Goal: Task Accomplishment & Management: Manage account settings

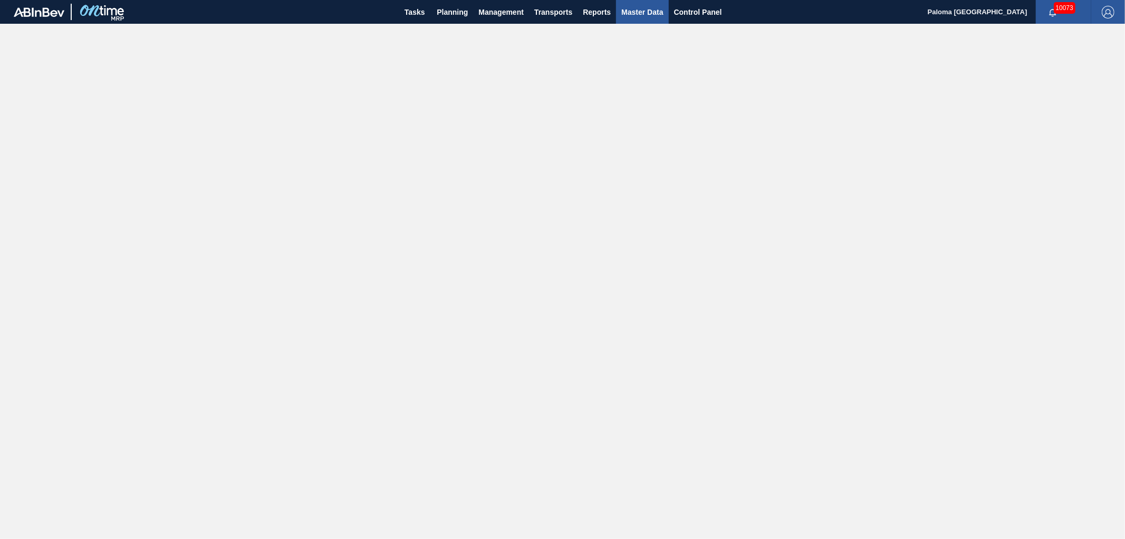
click at [649, 13] on span "Master Data" at bounding box center [643, 12] width 42 height 13
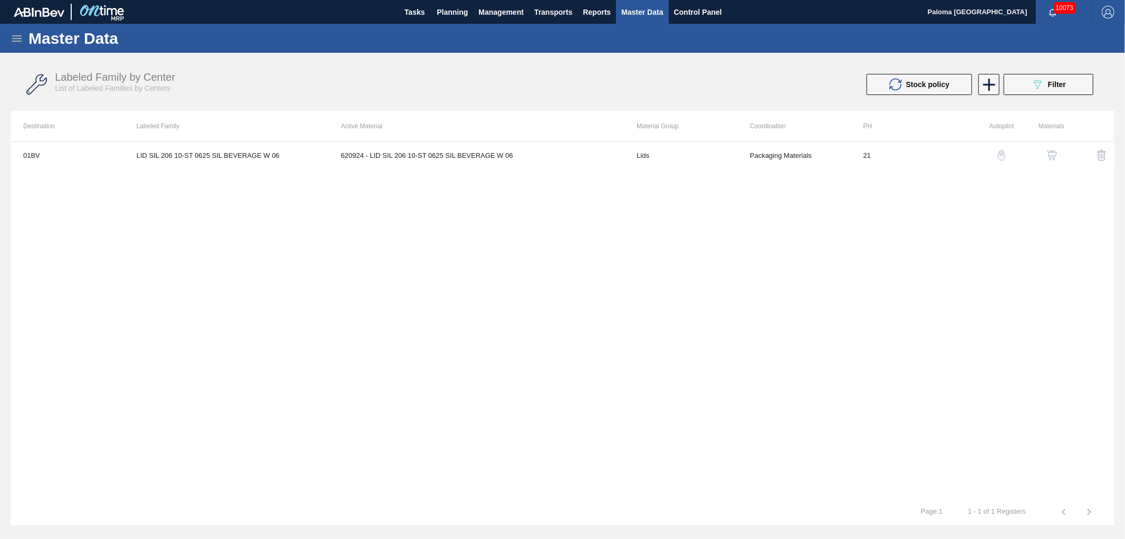
click at [13, 37] on icon at bounding box center [17, 38] width 13 height 13
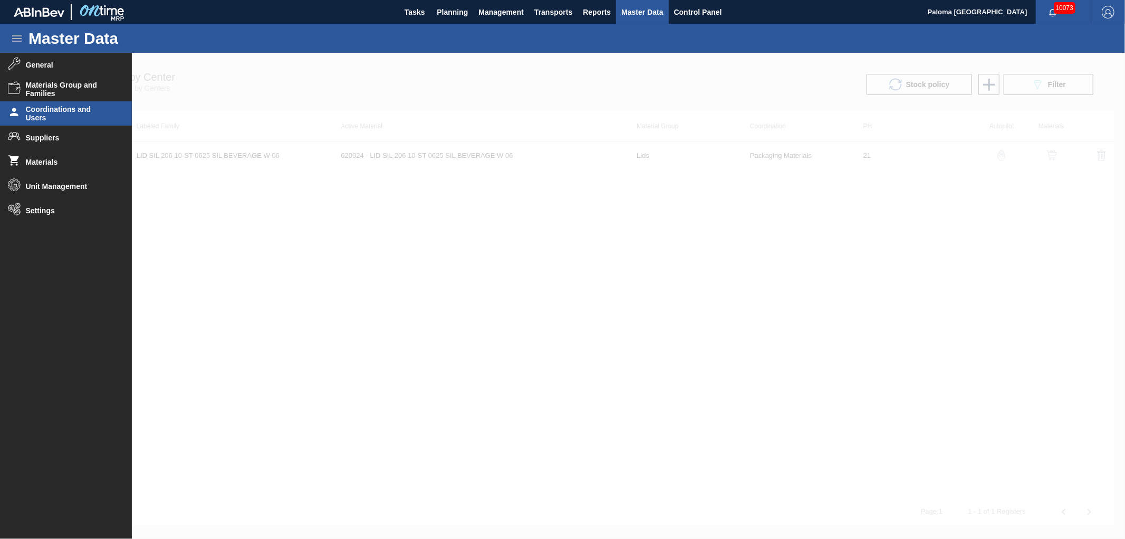
click at [60, 109] on span "Coordinations and Users" at bounding box center [69, 113] width 87 height 17
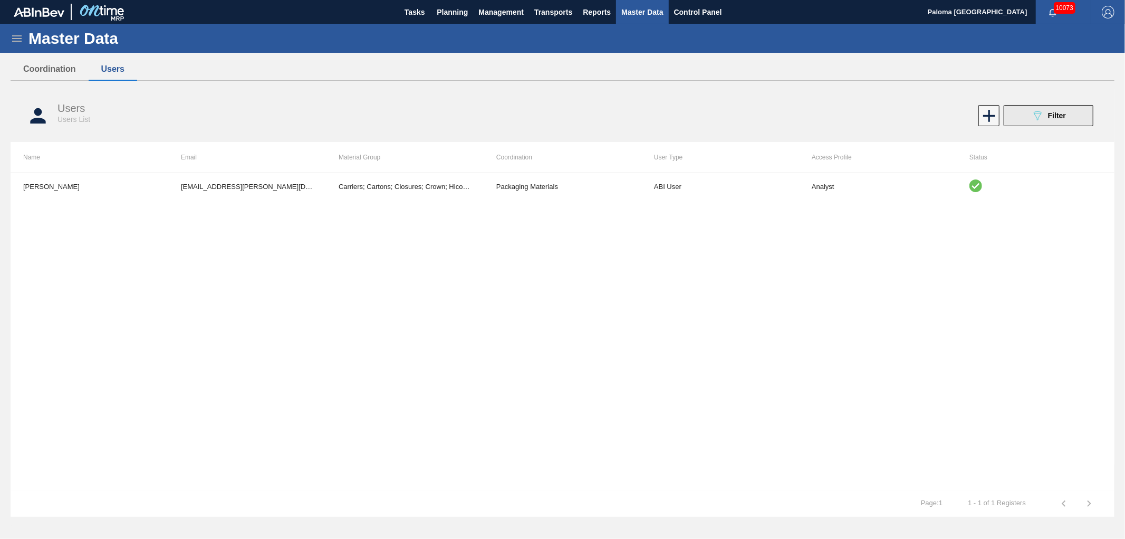
click at [1026, 111] on button "089F7B8B-B2A5-4AFE-B5C0-19BA573D28AC Filter" at bounding box center [1049, 115] width 90 height 21
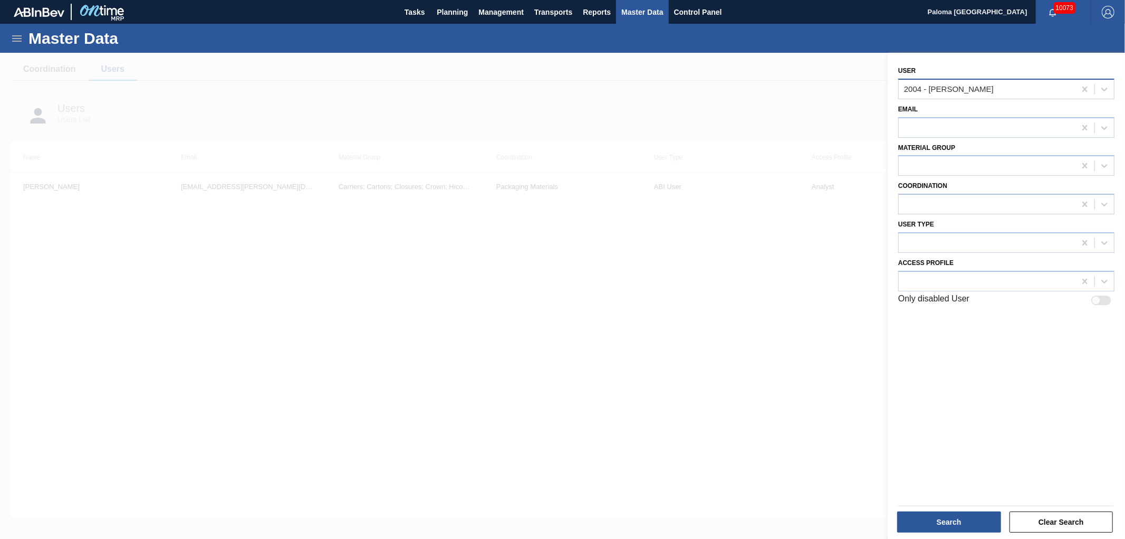
click at [919, 90] on div "2004 - Aj Adkins" at bounding box center [949, 88] width 90 height 9
type input "dio"
click at [931, 110] on div "1950 - Dionne Beck" at bounding box center [1007, 116] width 216 height 20
click at [935, 533] on div "Search" at bounding box center [950, 521] width 112 height 23
click at [935, 531] on button "Search" at bounding box center [950, 521] width 104 height 21
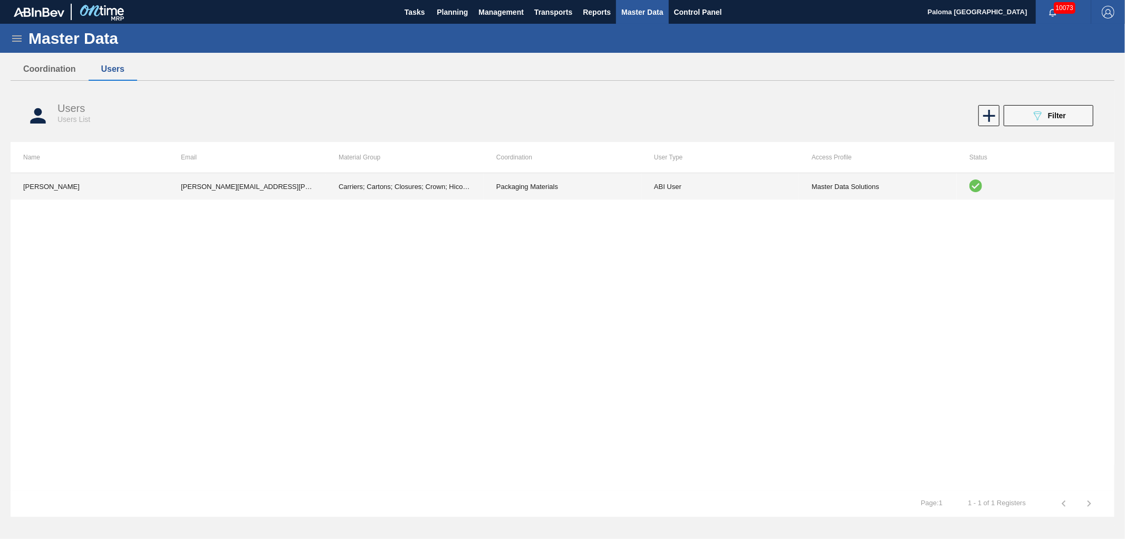
click at [683, 193] on td "ABI User" at bounding box center [721, 186] width 158 height 26
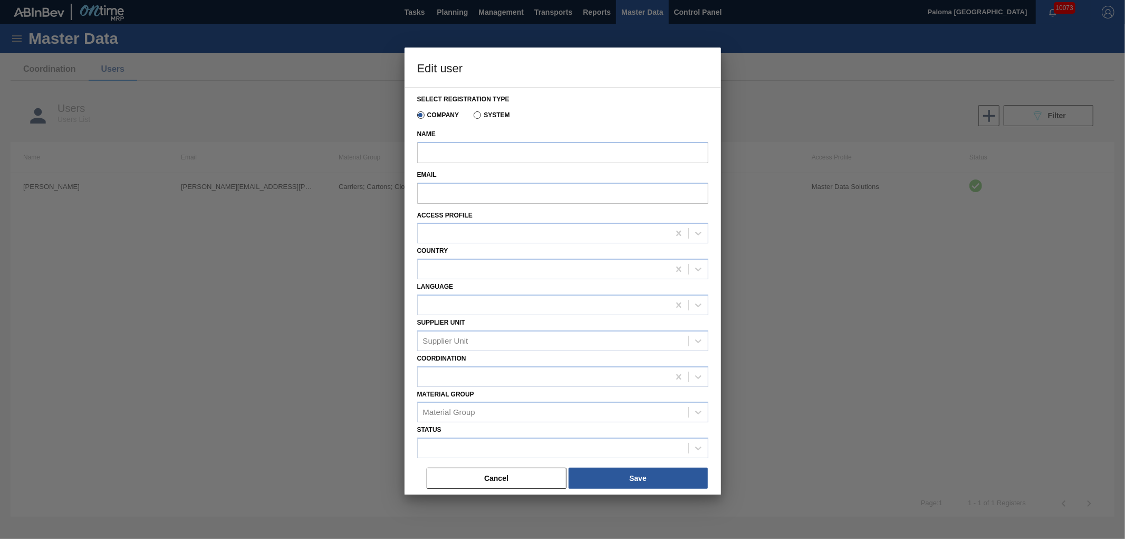
type input "Dionne Beck"
type input "Dionne.Beck@anheuser-busch.com"
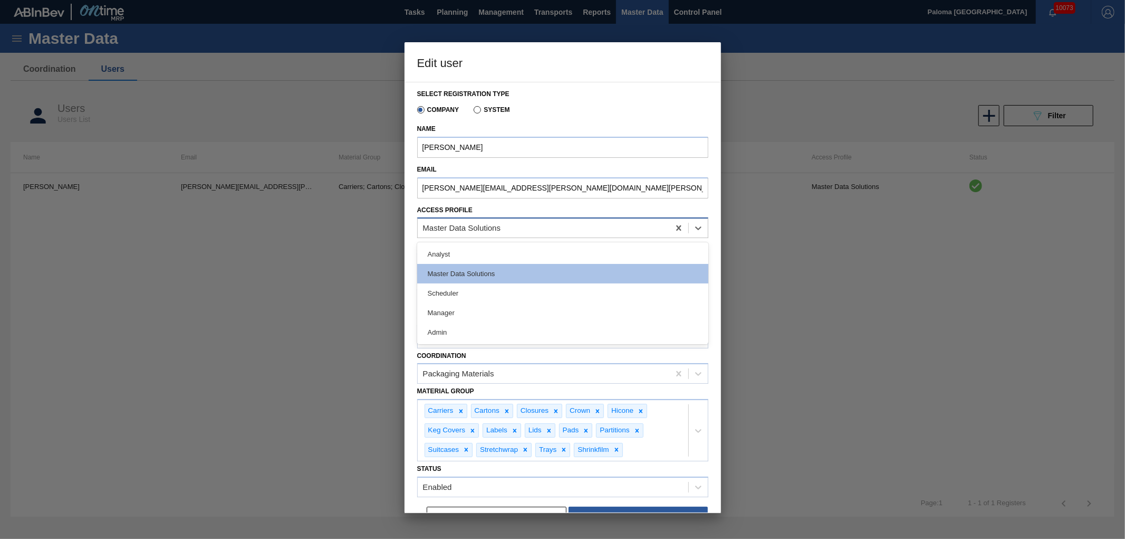
click at [619, 228] on div "Master Data Solutions" at bounding box center [544, 228] width 252 height 15
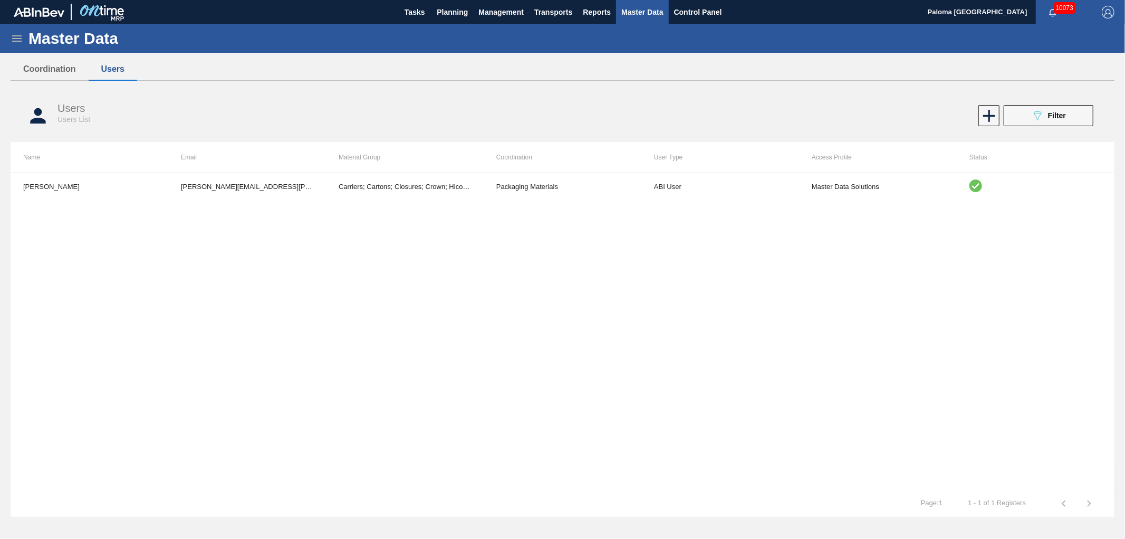
click at [7, 37] on div "Master Data" at bounding box center [562, 38] width 1125 height 29
click at [13, 38] on icon at bounding box center [16, 38] width 9 height 6
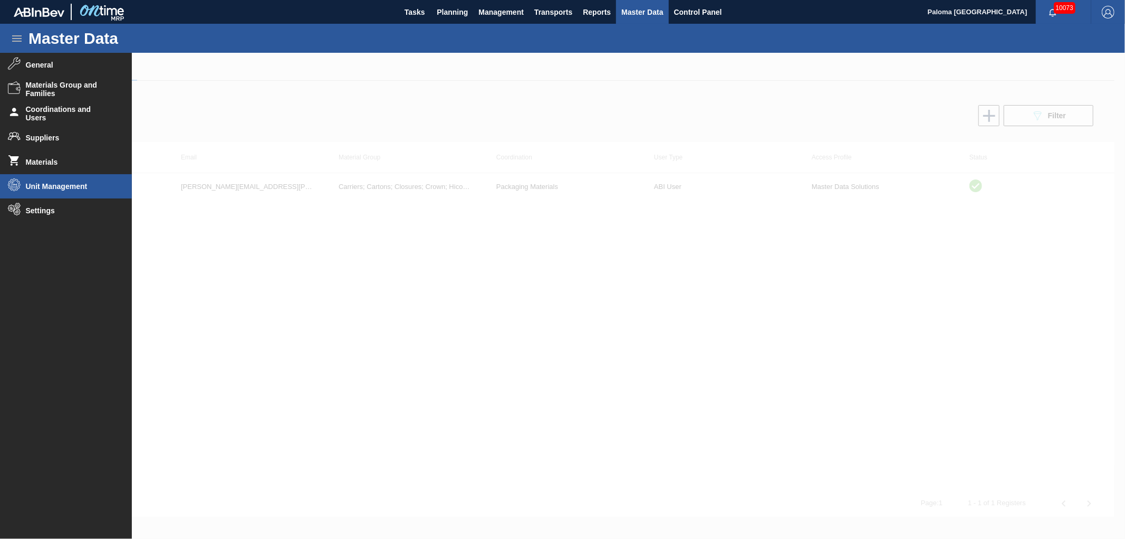
click at [64, 182] on span "Unit Management" at bounding box center [69, 186] width 87 height 8
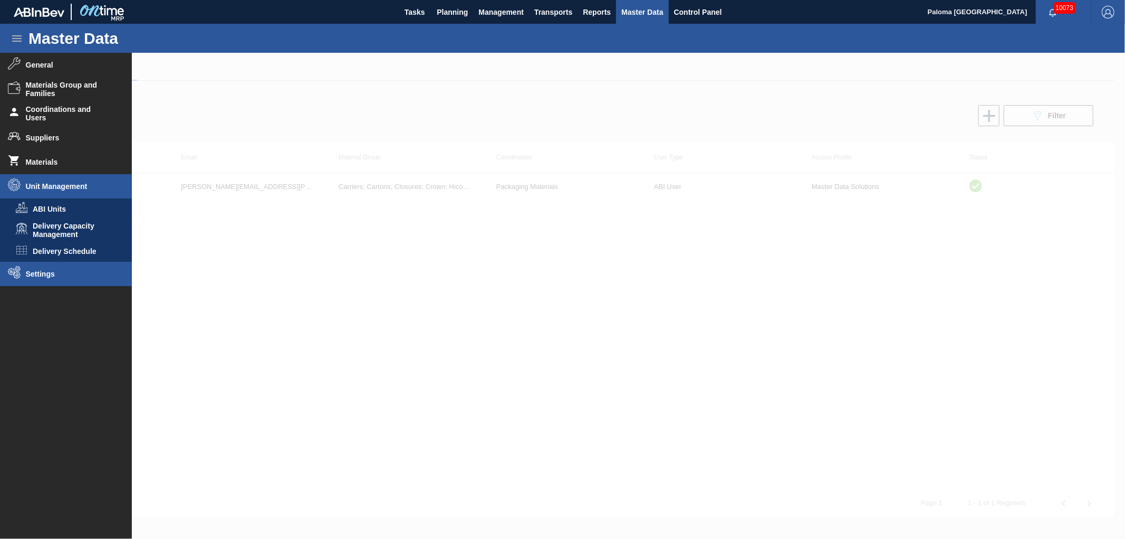
click at [45, 275] on span "Settings" at bounding box center [69, 274] width 87 height 8
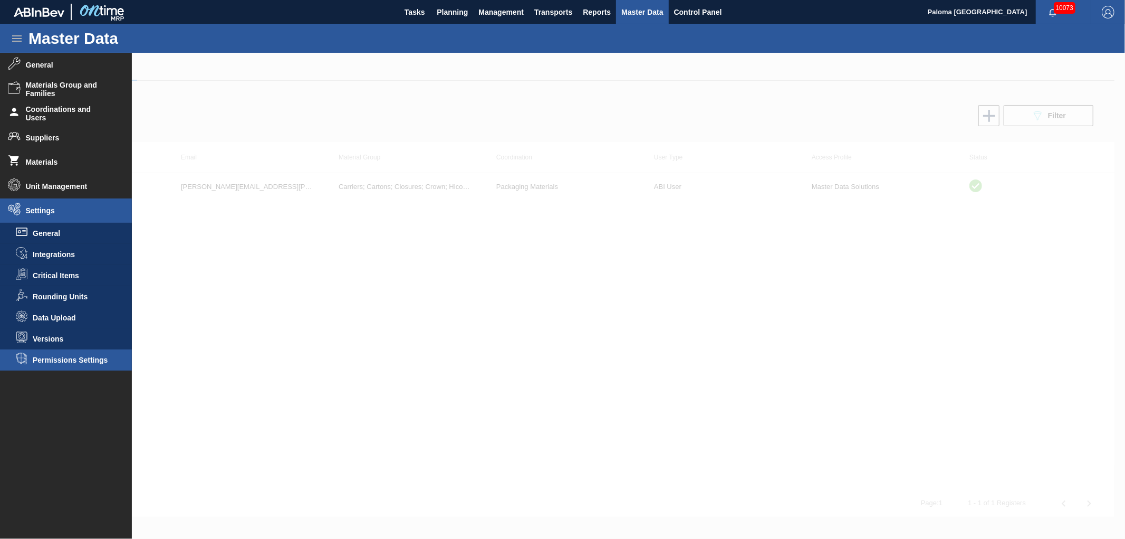
click at [55, 354] on li "Permissions Settings" at bounding box center [66, 359] width 132 height 21
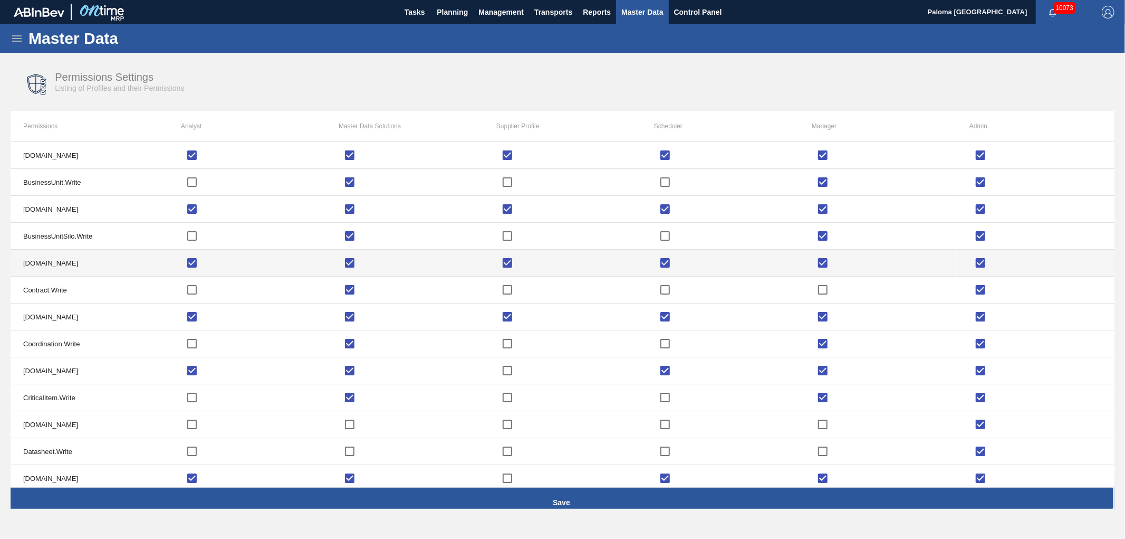
checkbox input "true"
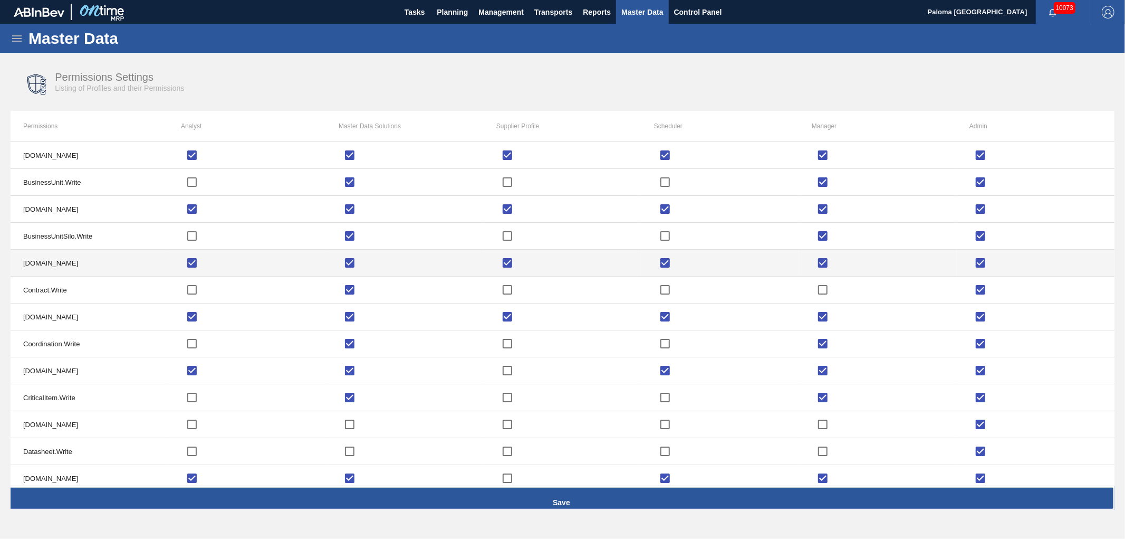
checkbox input "true"
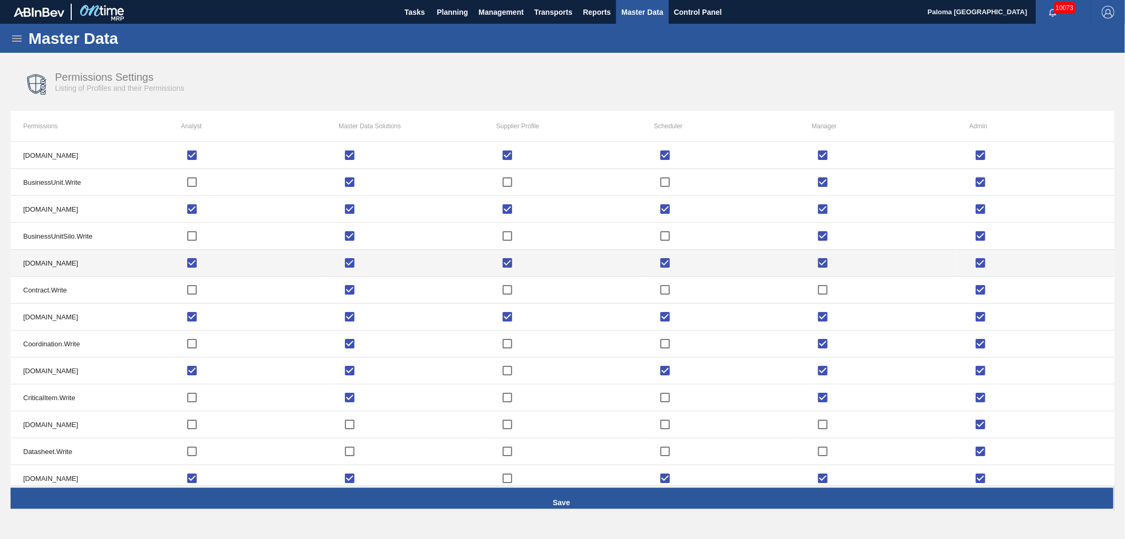
checkbox input "true"
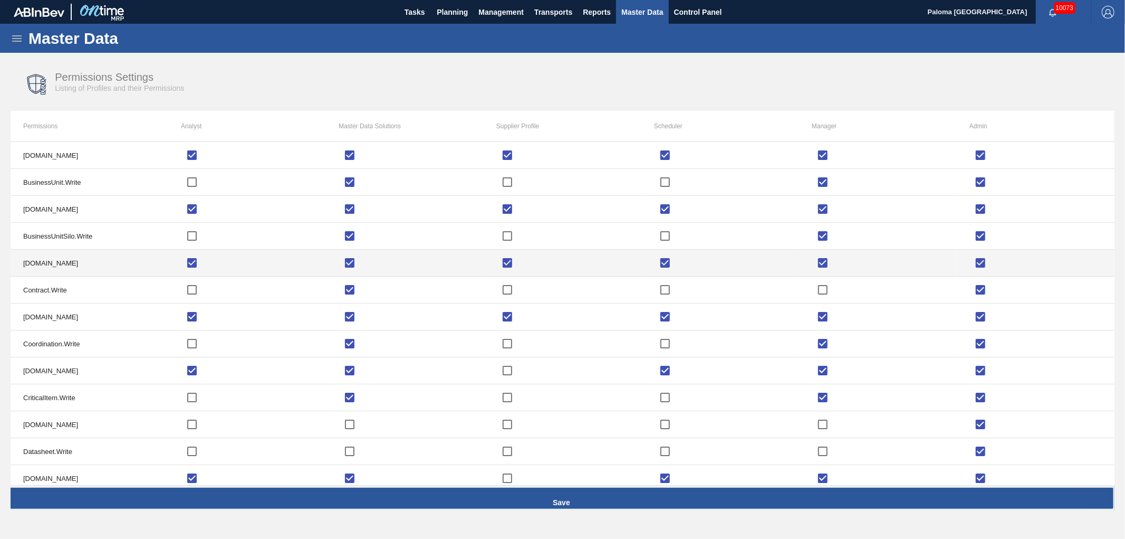
checkbox input "true"
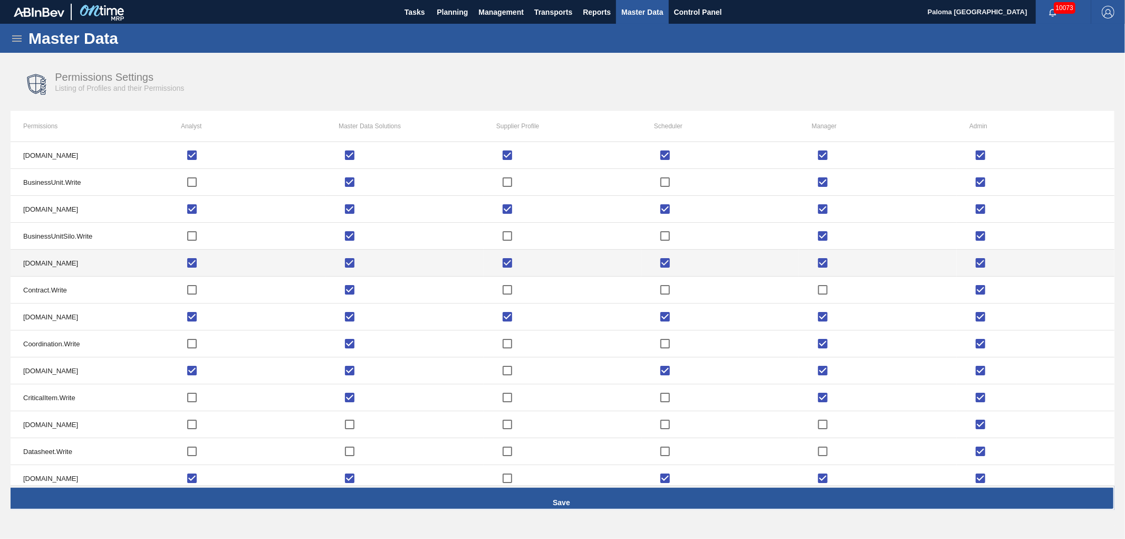
checkbox input "true"
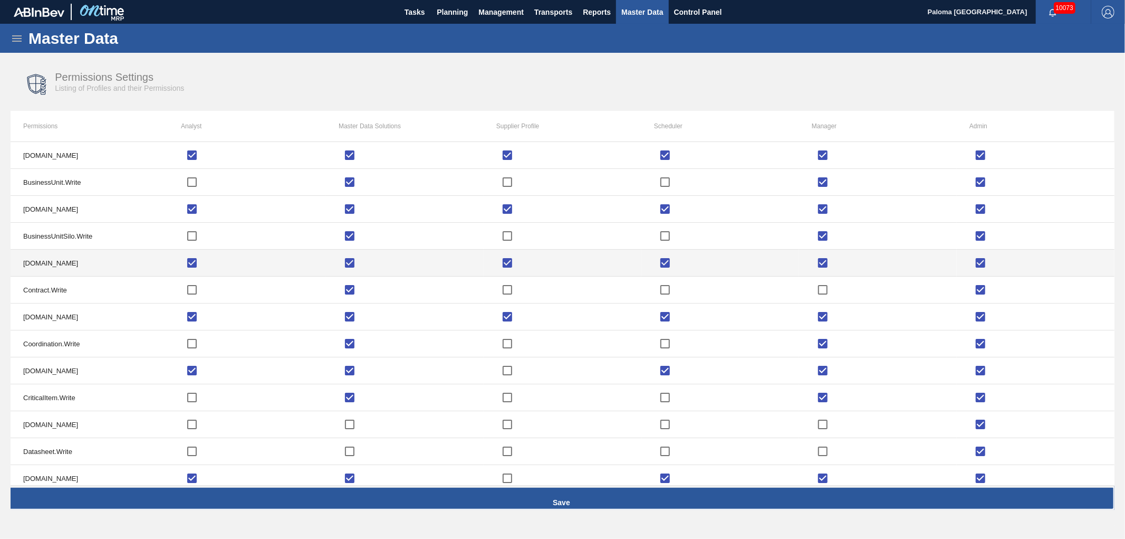
checkbox input "true"
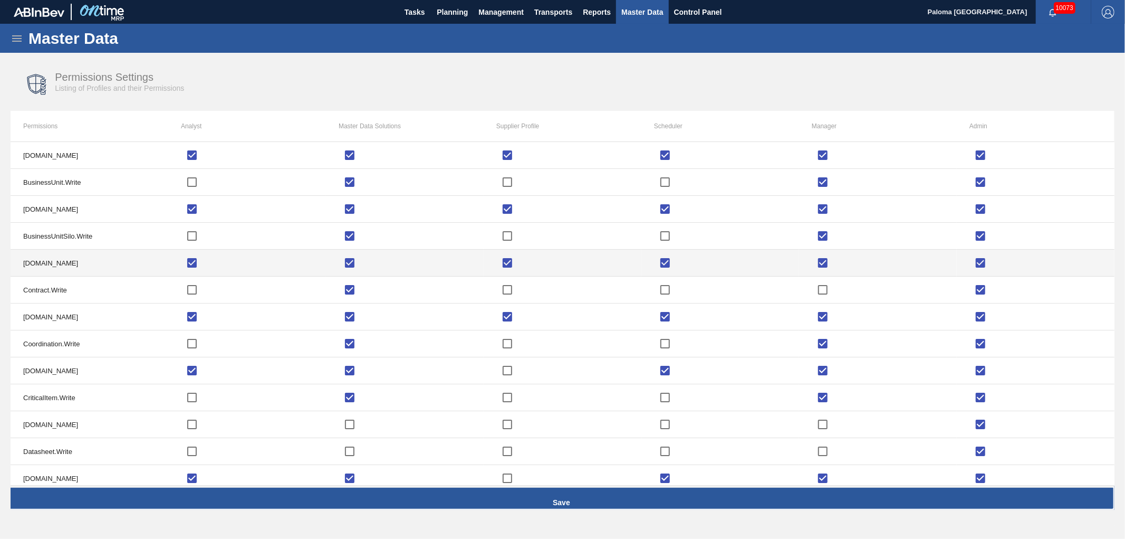
checkbox input "true"
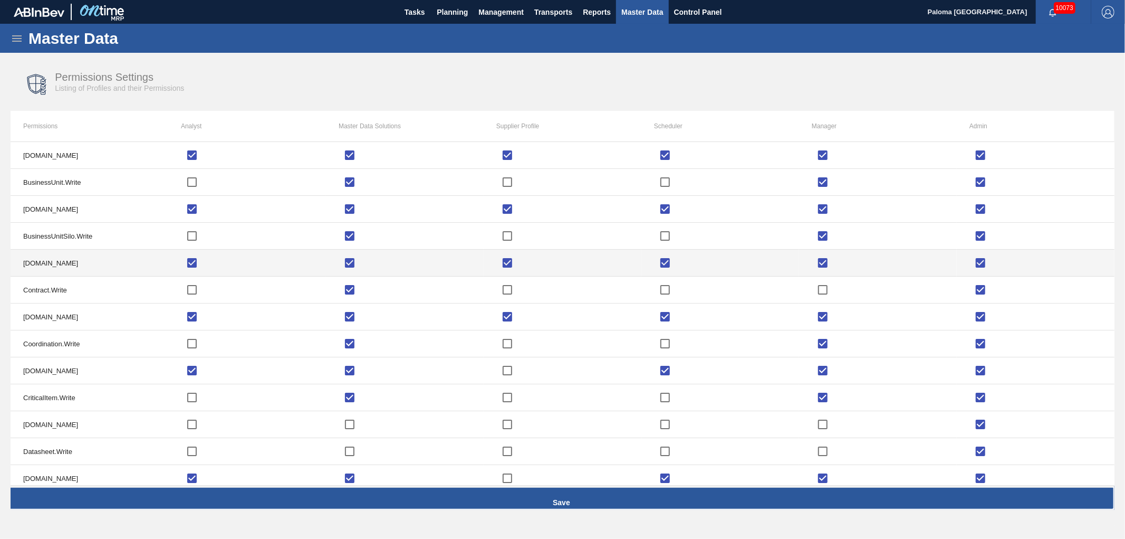
checkbox input "true"
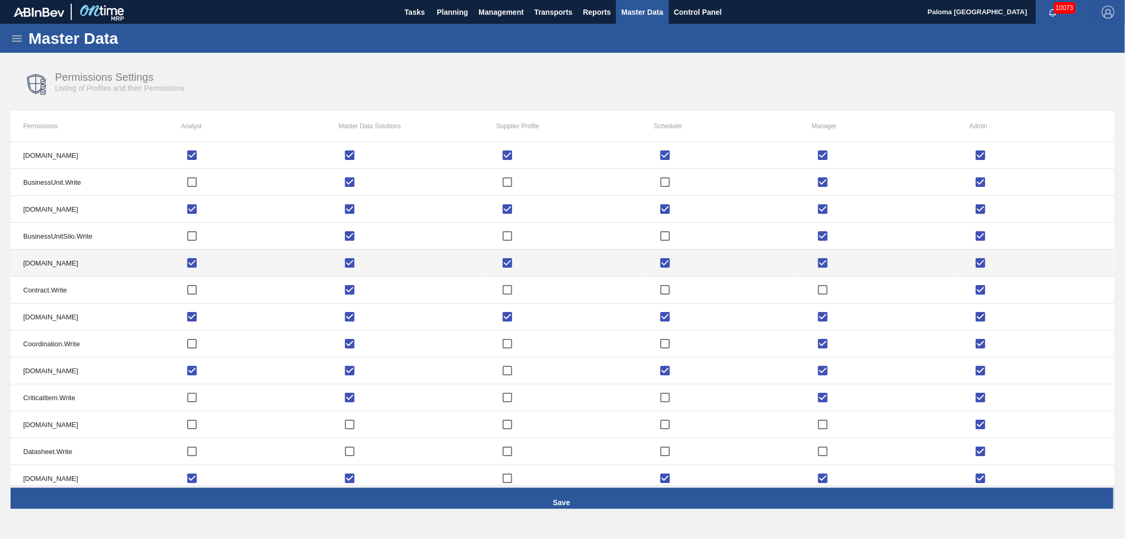
checkbox input "true"
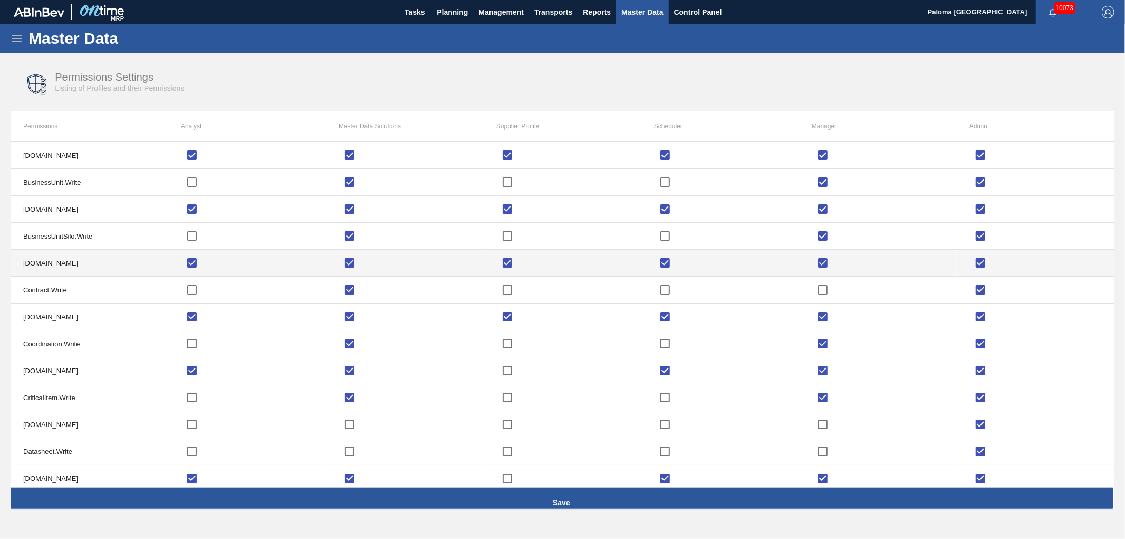
checkbox input "true"
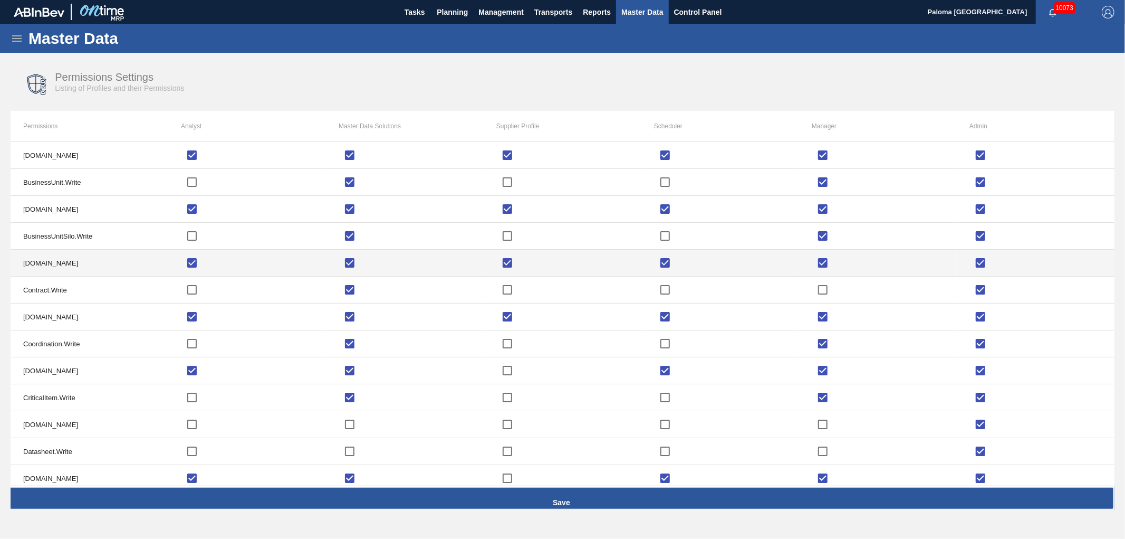
checkbox input "true"
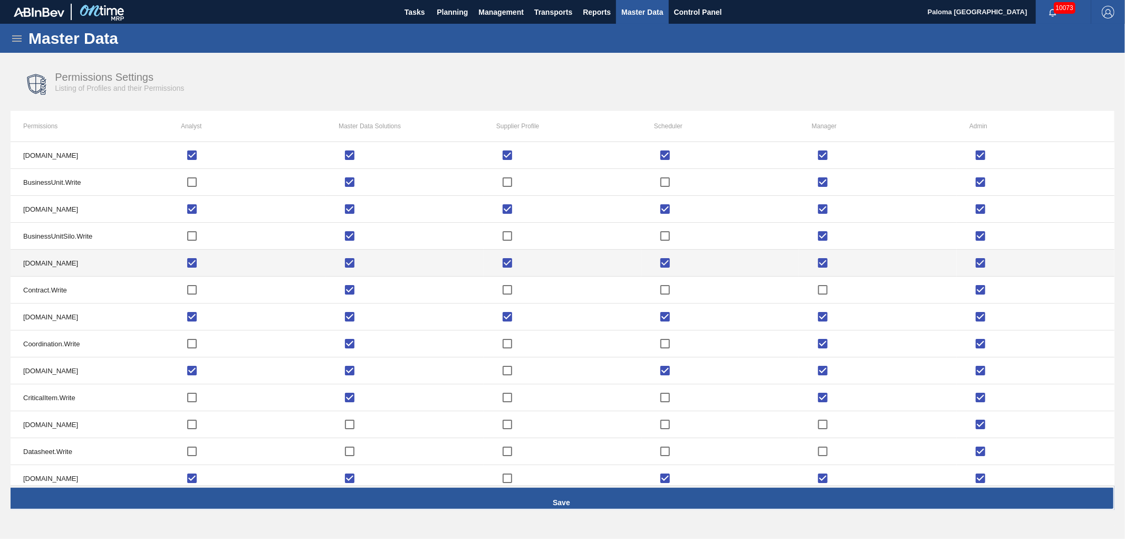
checkbox input "true"
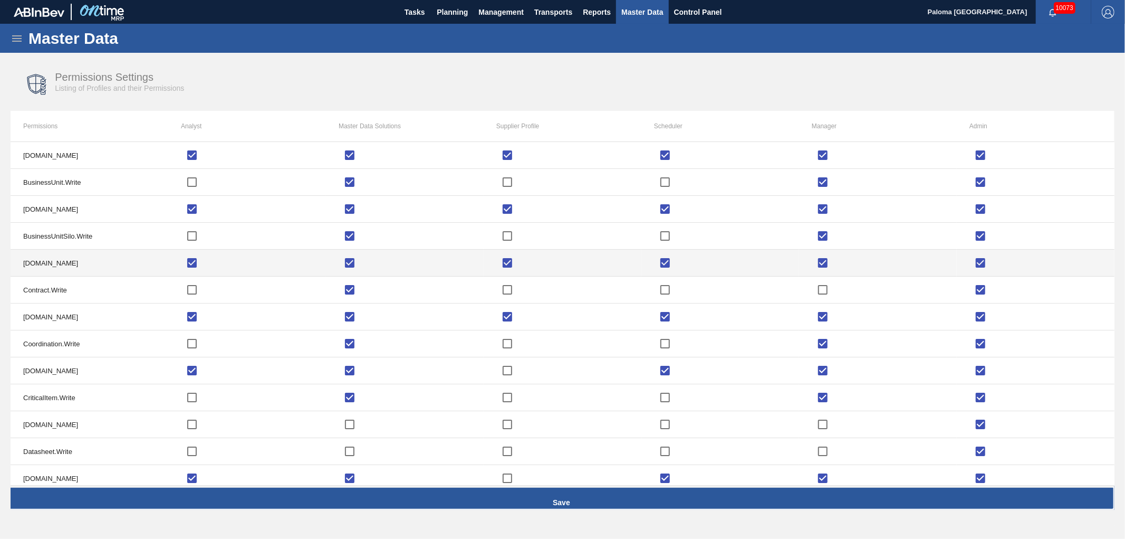
checkbox input "true"
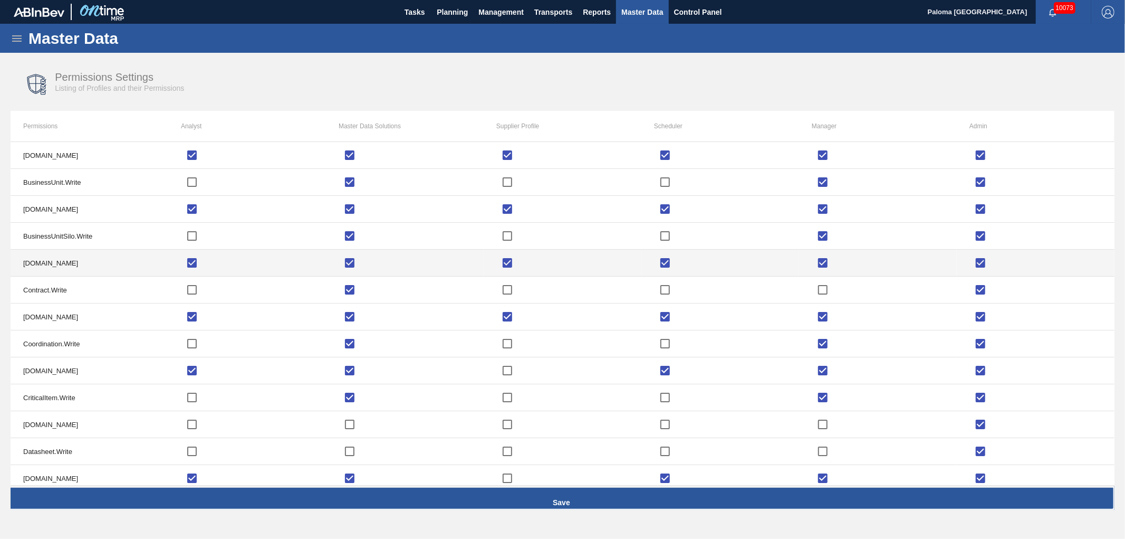
checkbox input "true"
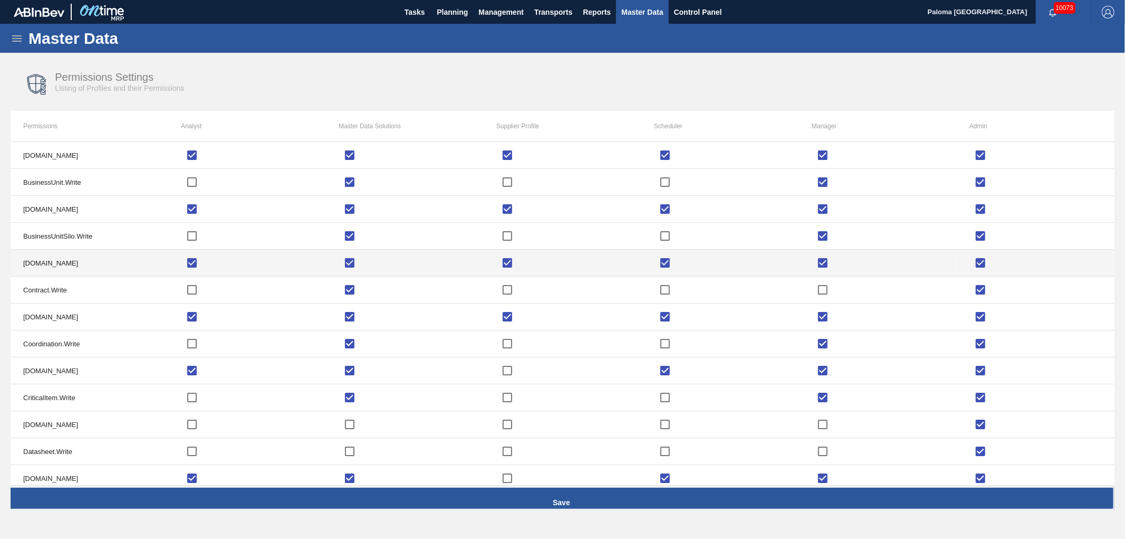
checkbox input "true"
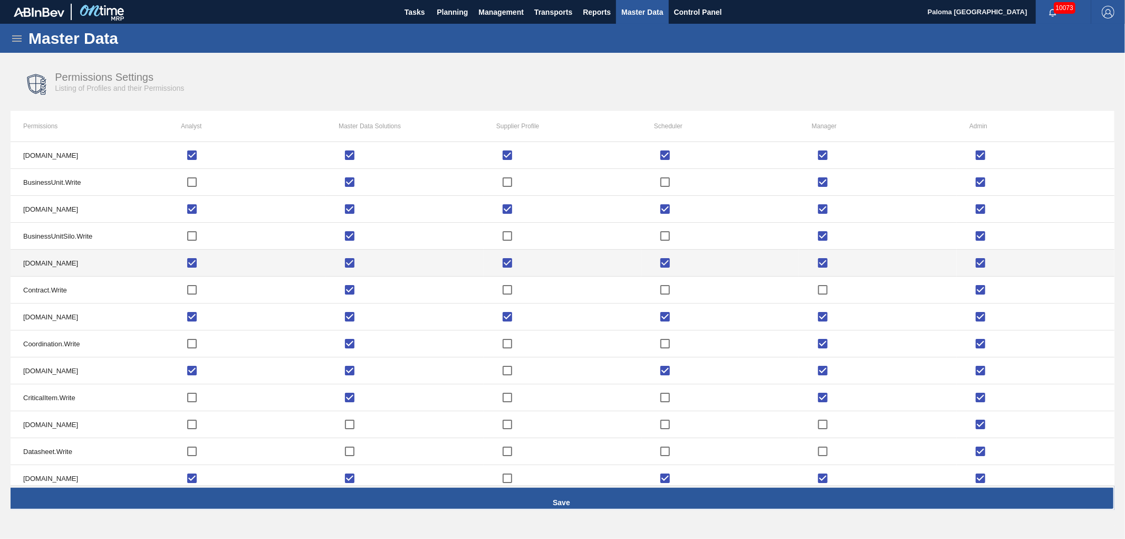
checkbox input "true"
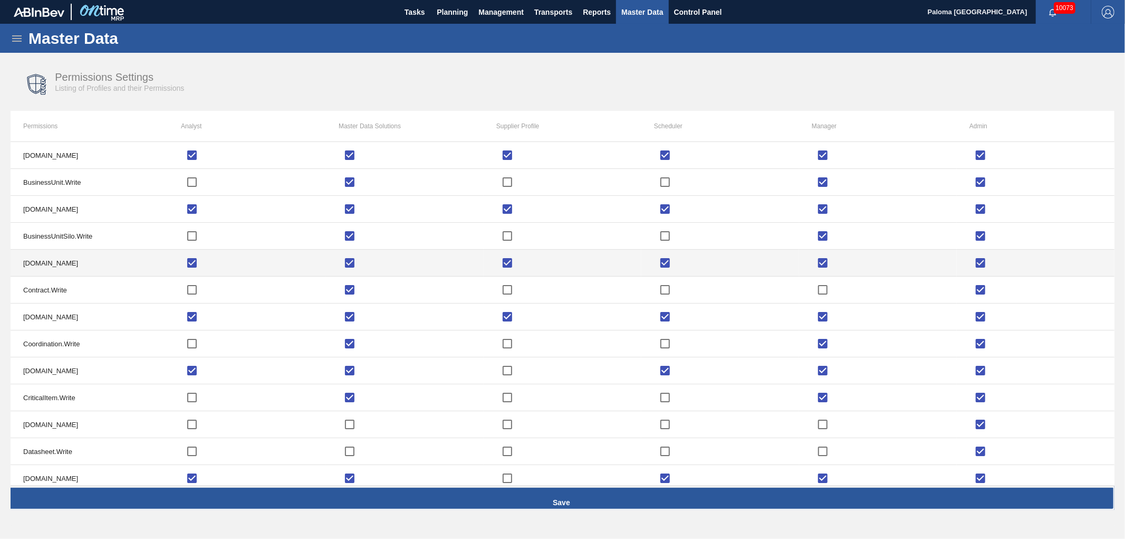
checkbox input "true"
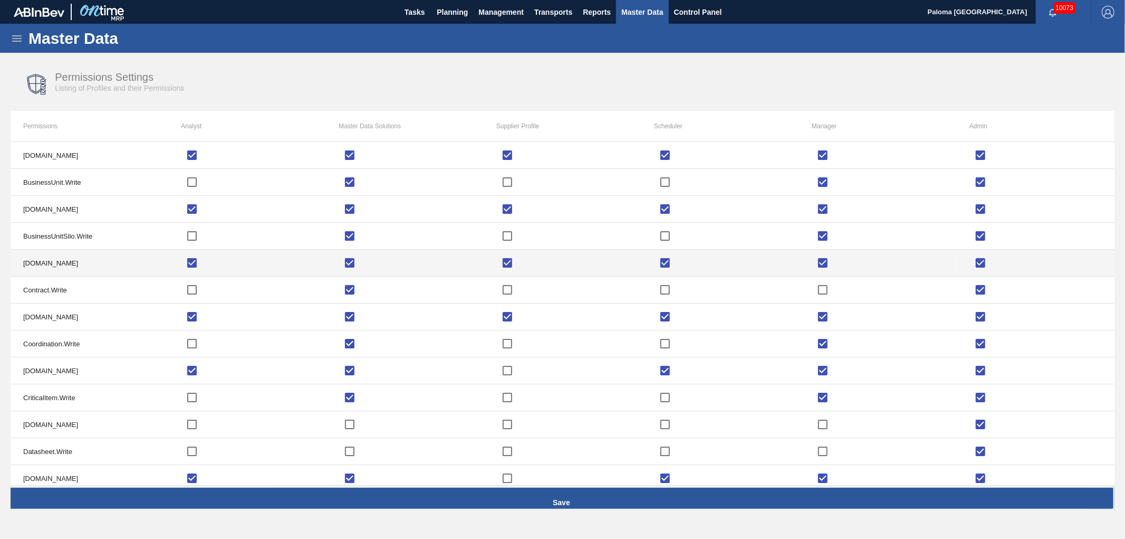
checkbox input "true"
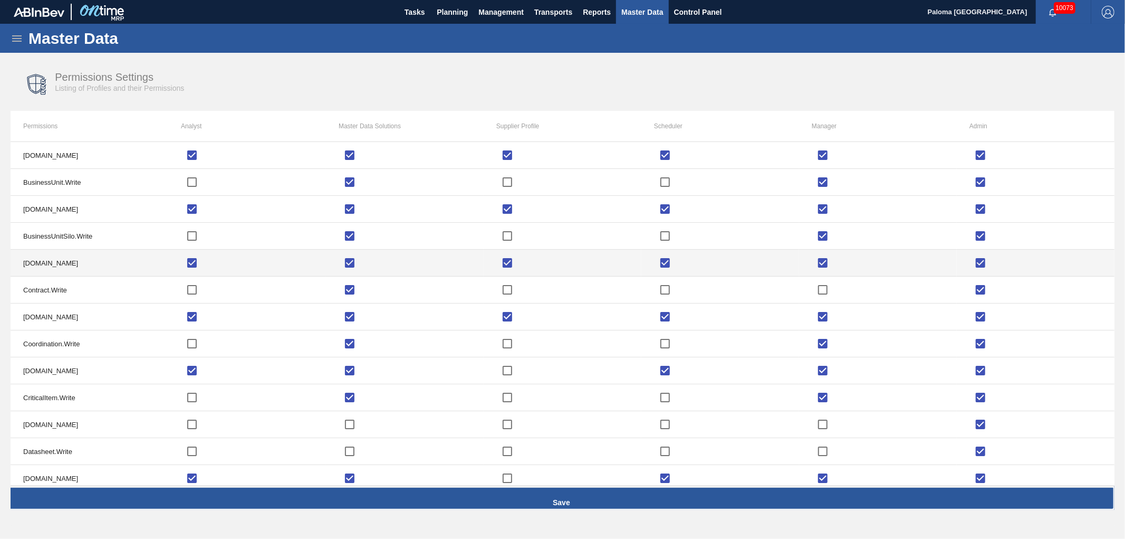
checkbox input "true"
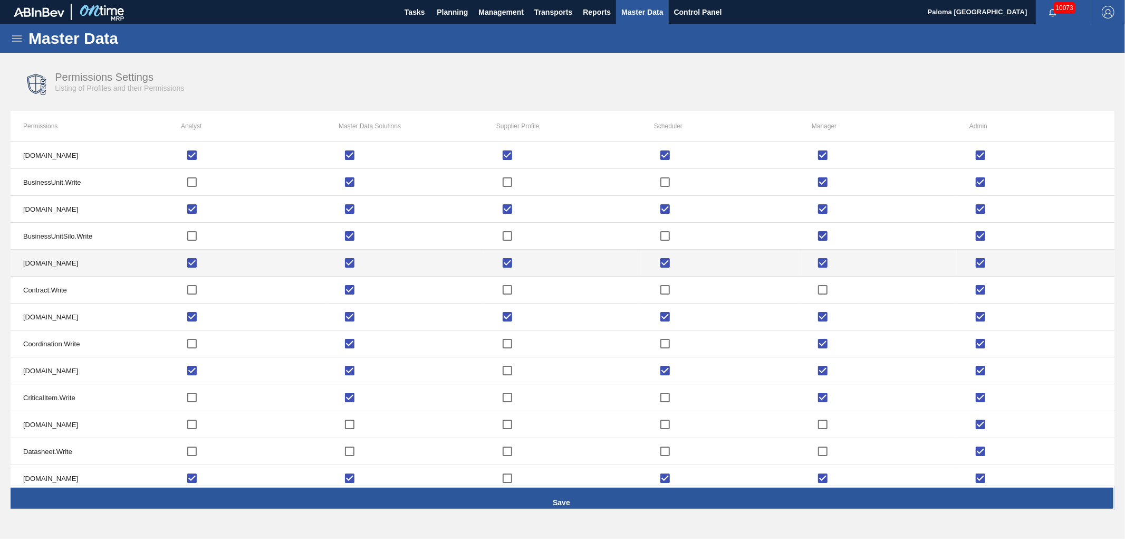
checkbox input "true"
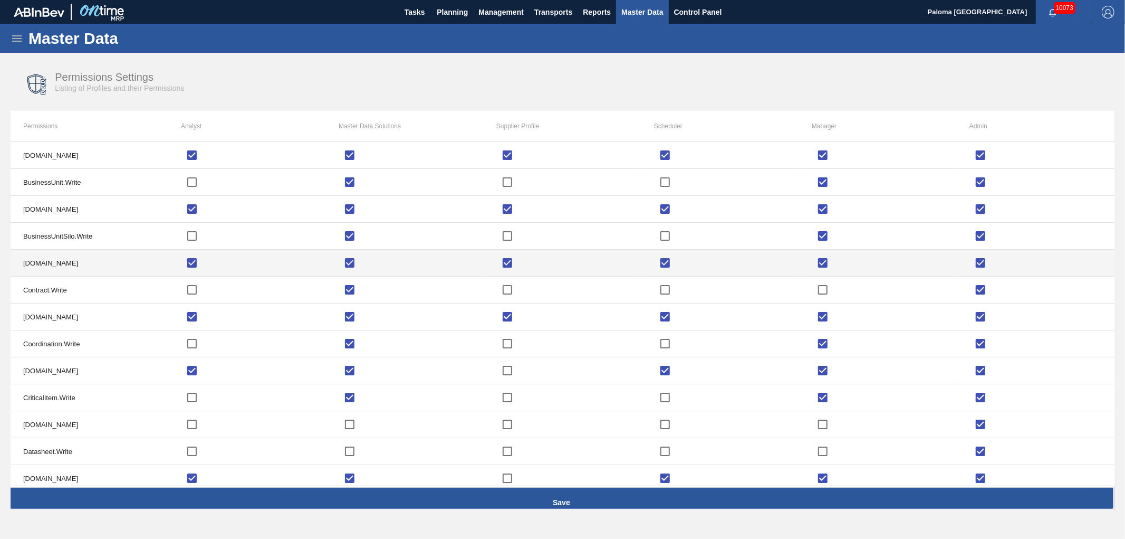
checkbox input "true"
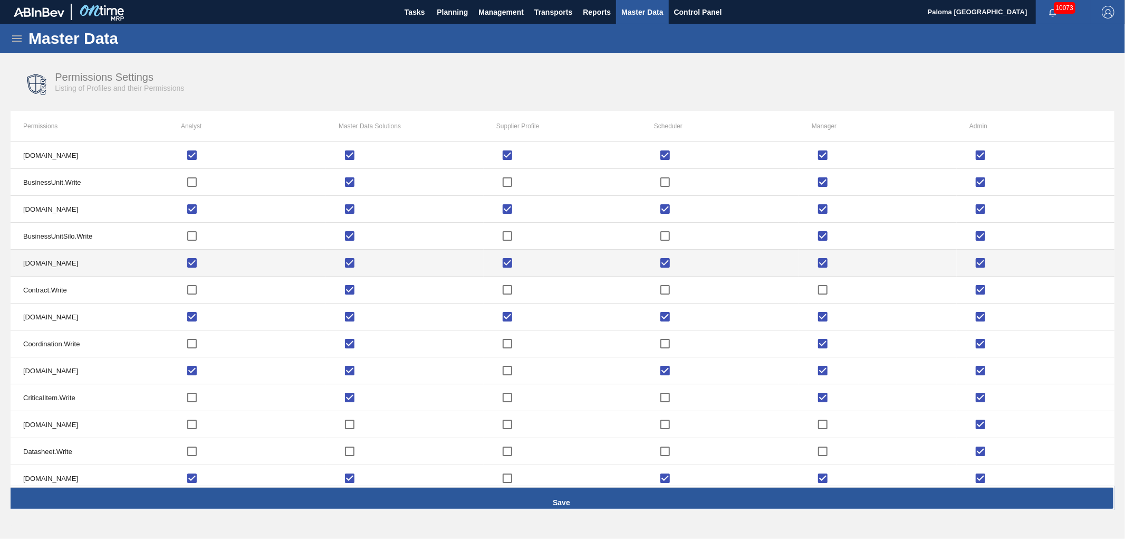
checkbox input "true"
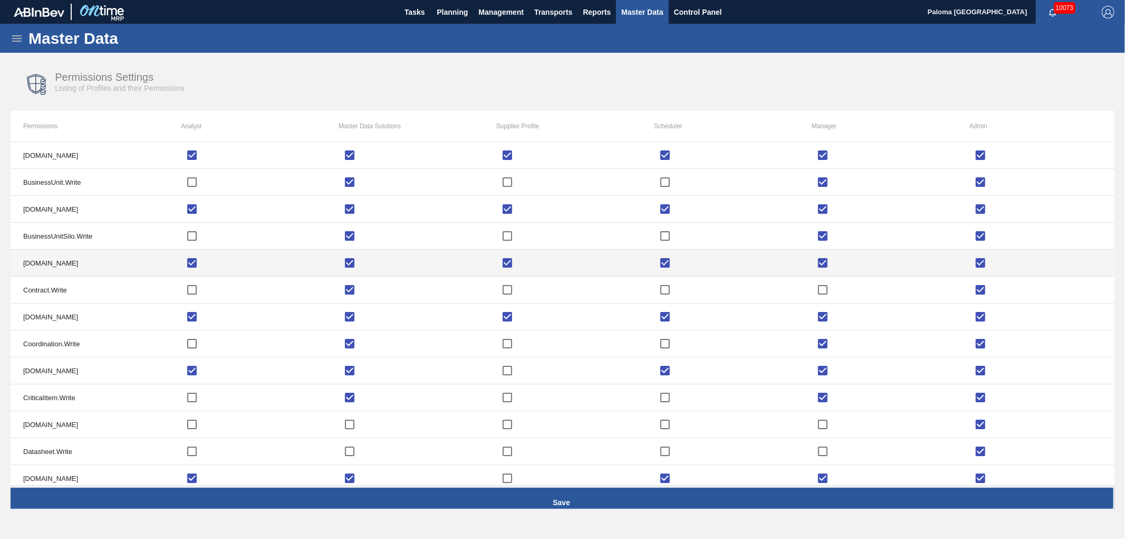
checkbox input "true"
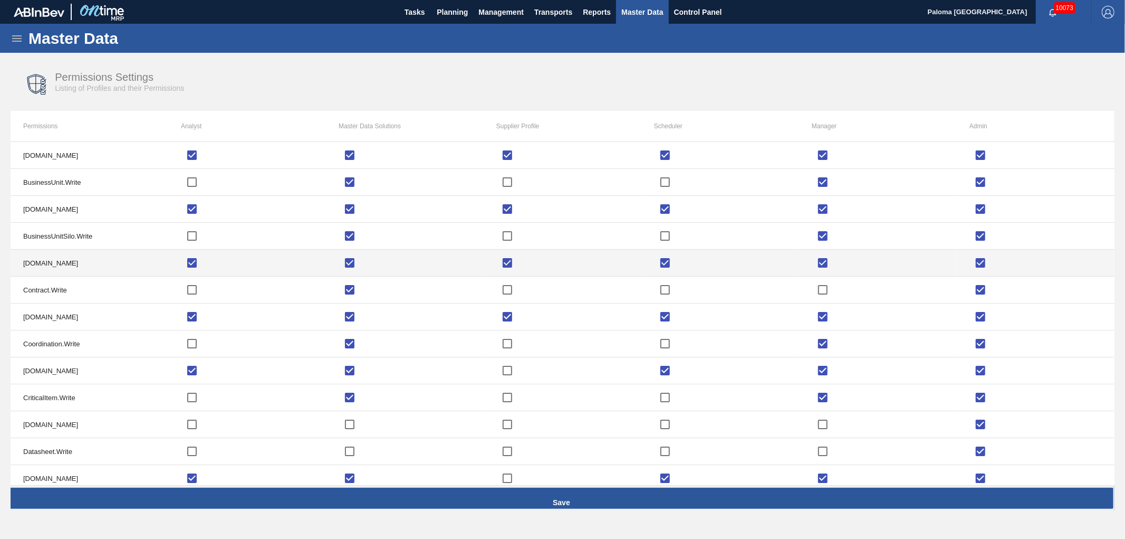
checkbox input "true"
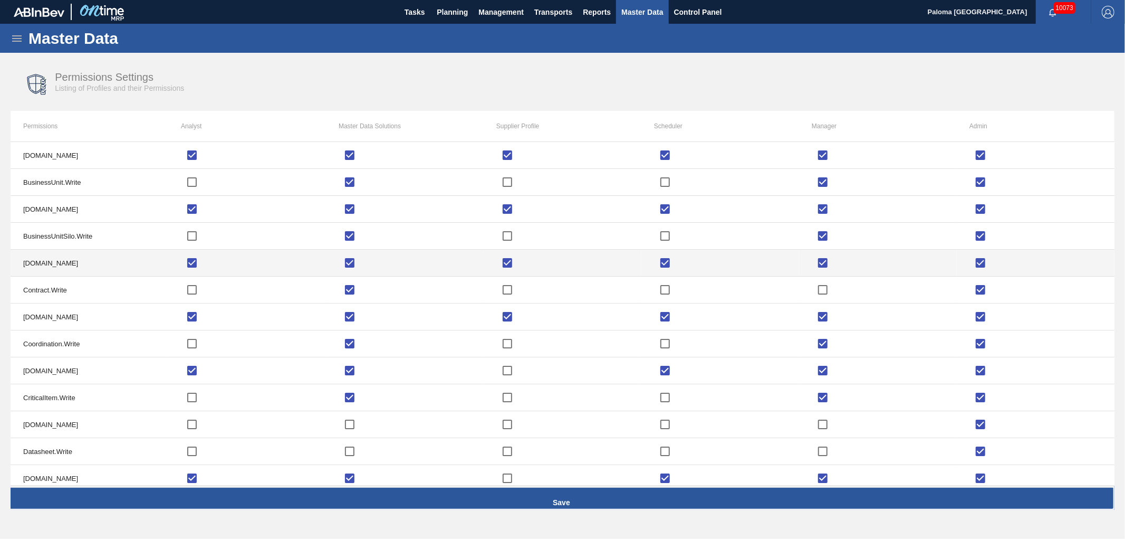
checkbox input "true"
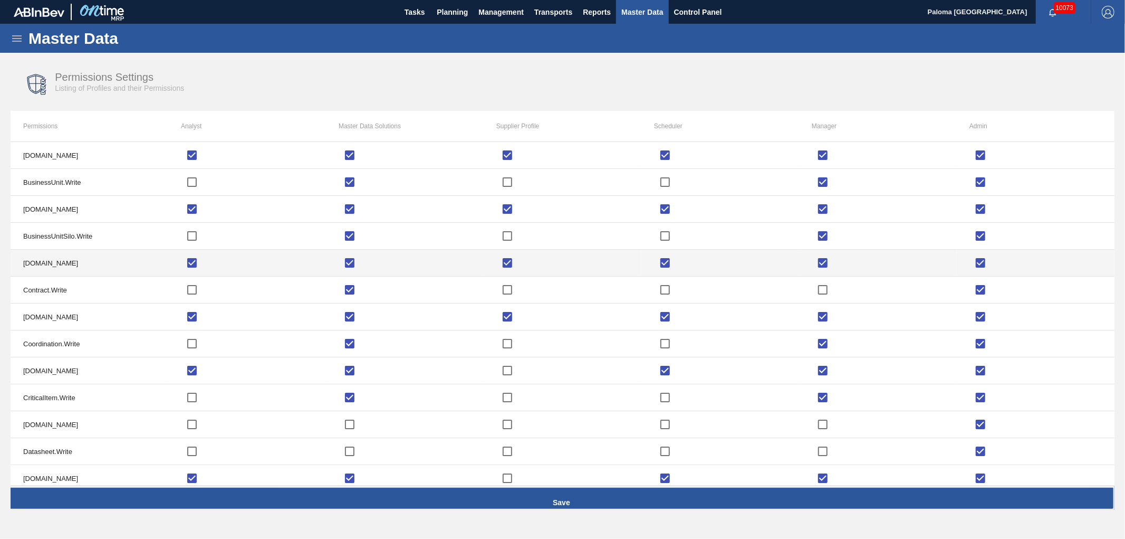
checkbox input "true"
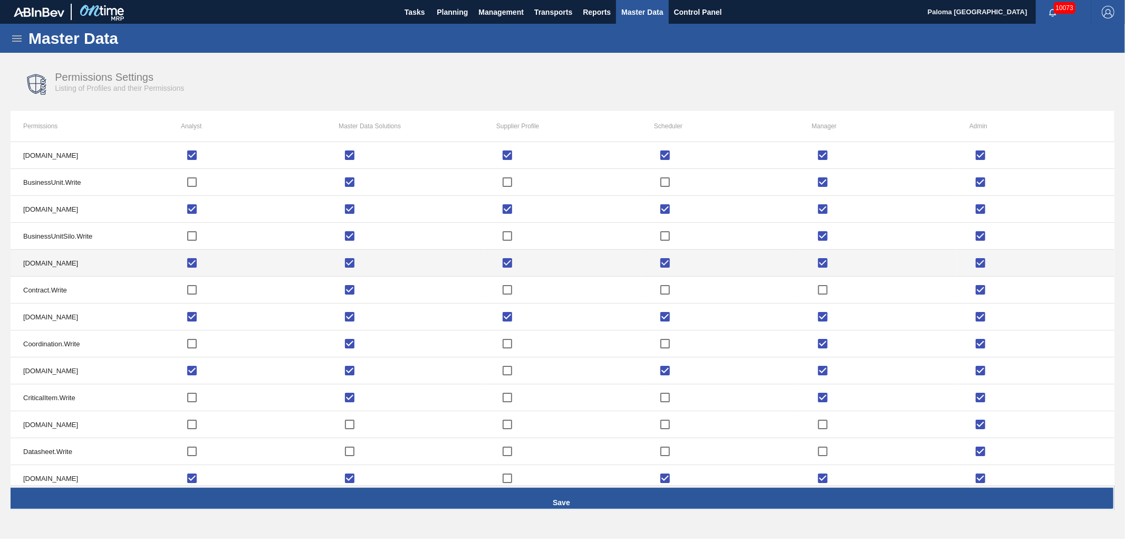
checkbox input "true"
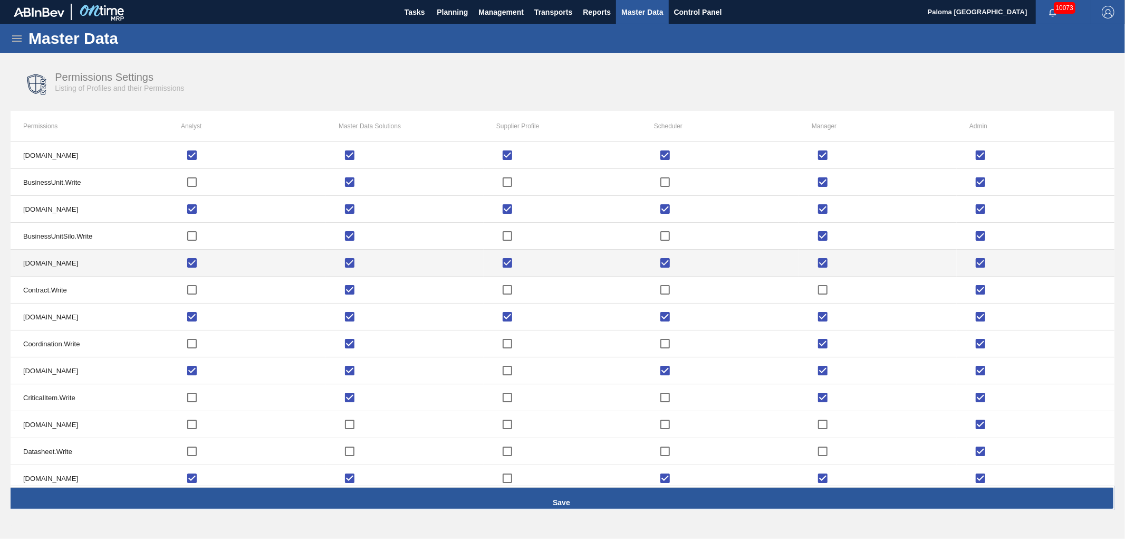
checkbox input "true"
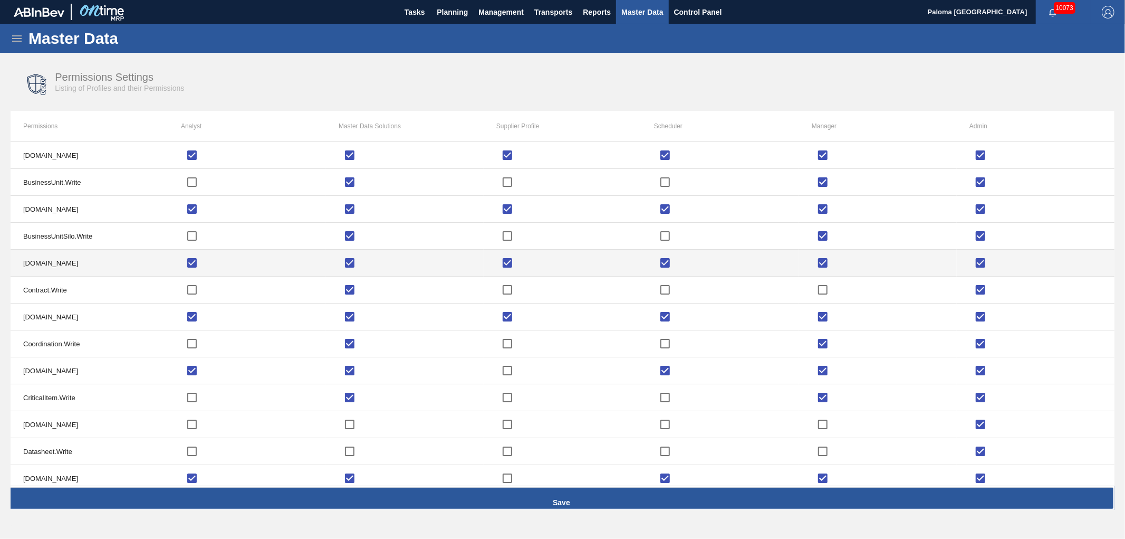
checkbox input "true"
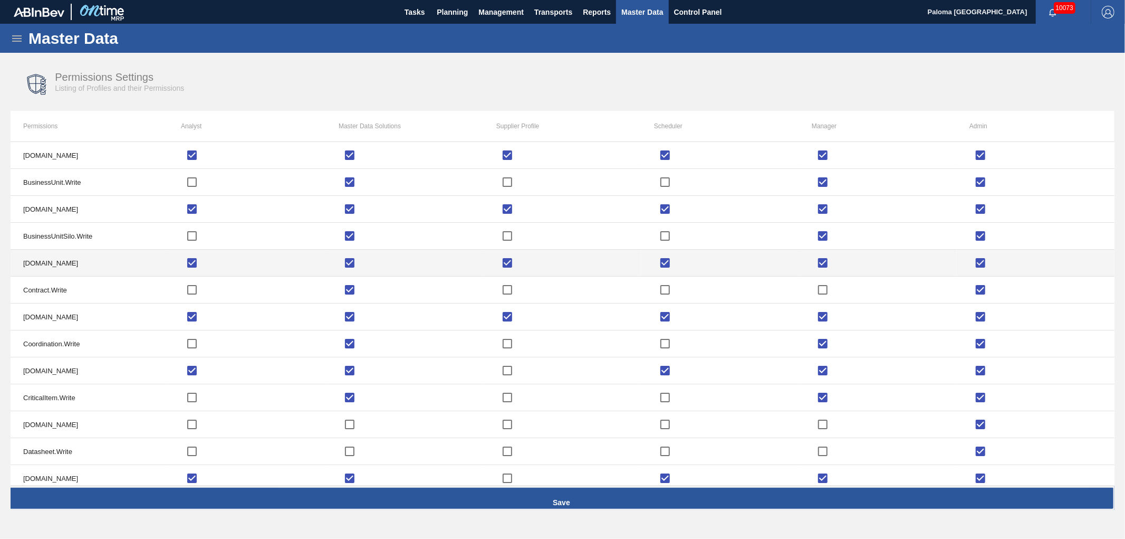
checkbox input "true"
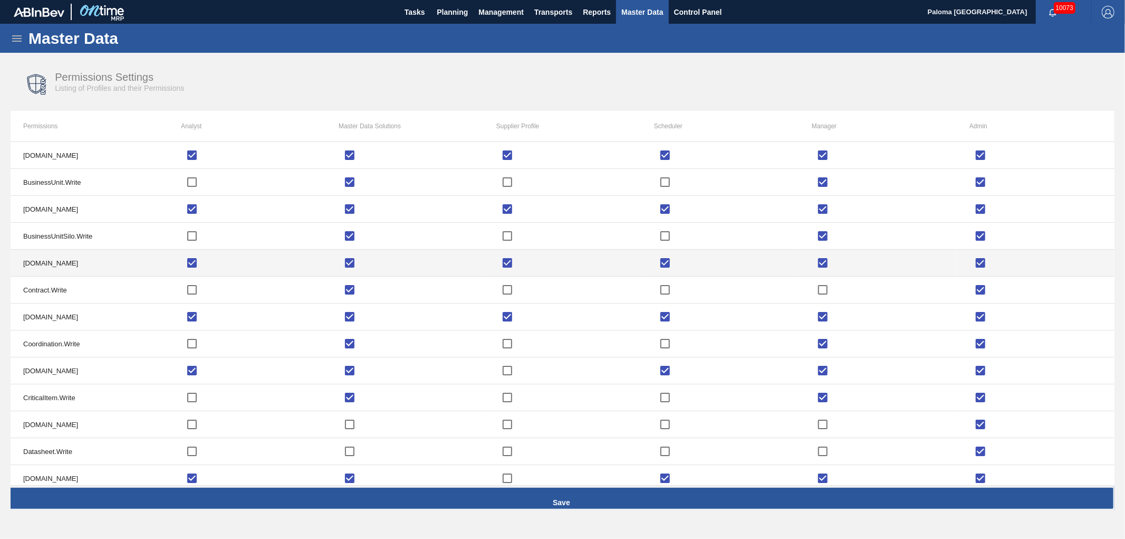
checkbox input "true"
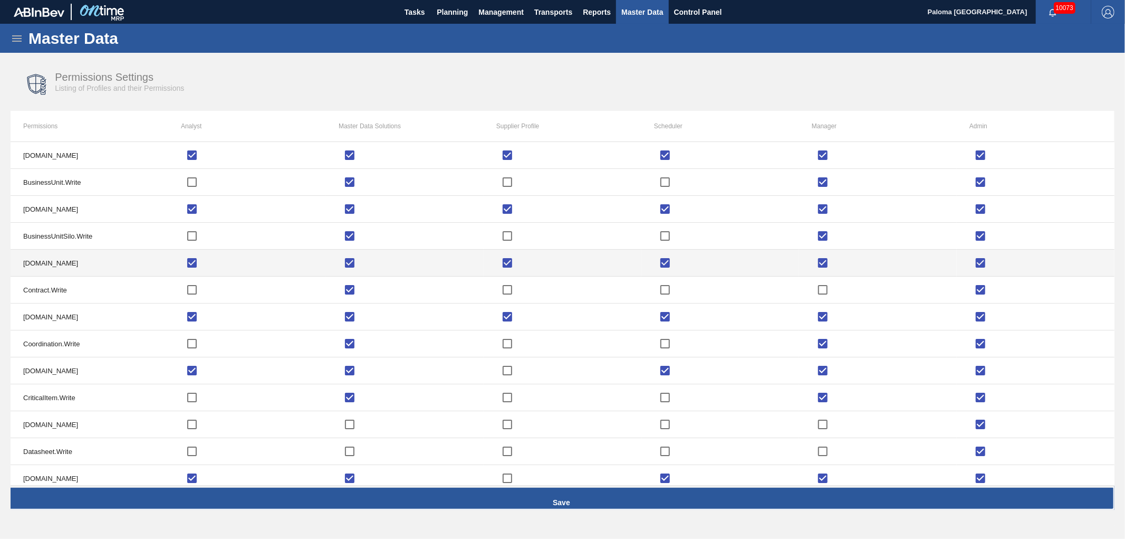
checkbox input "true"
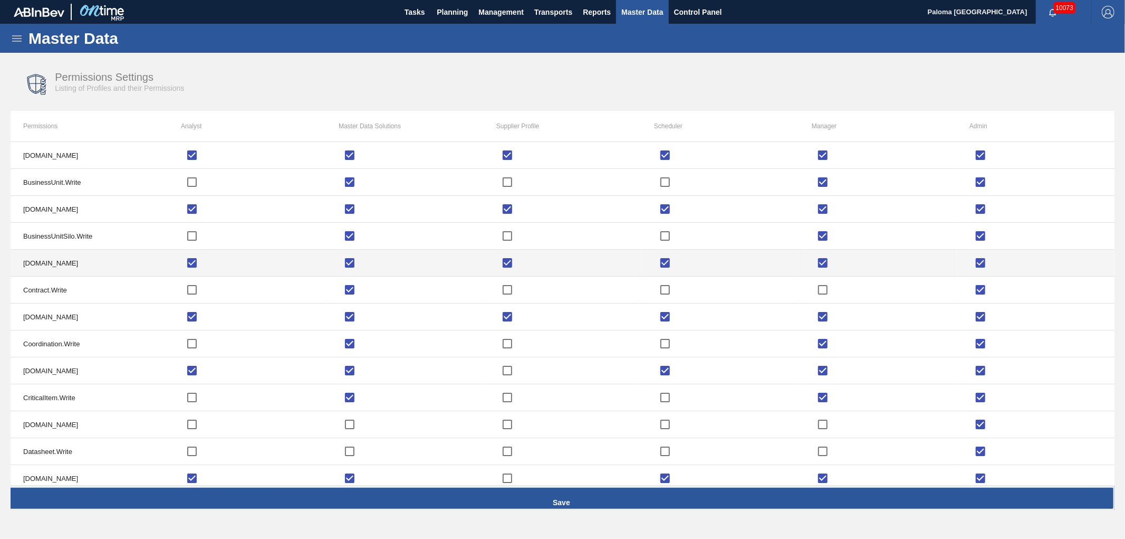
checkbox input "true"
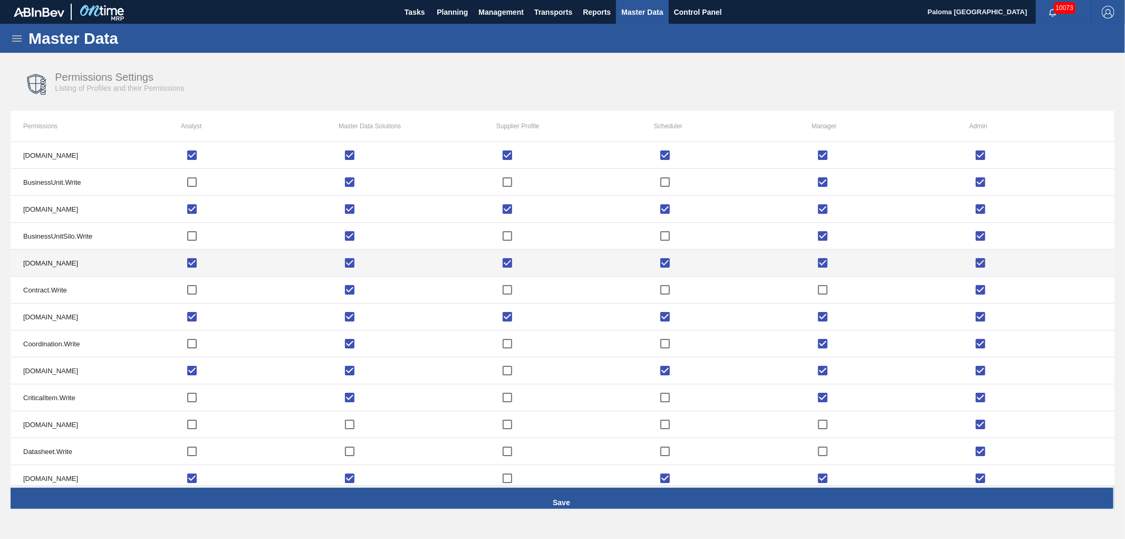
checkbox input "true"
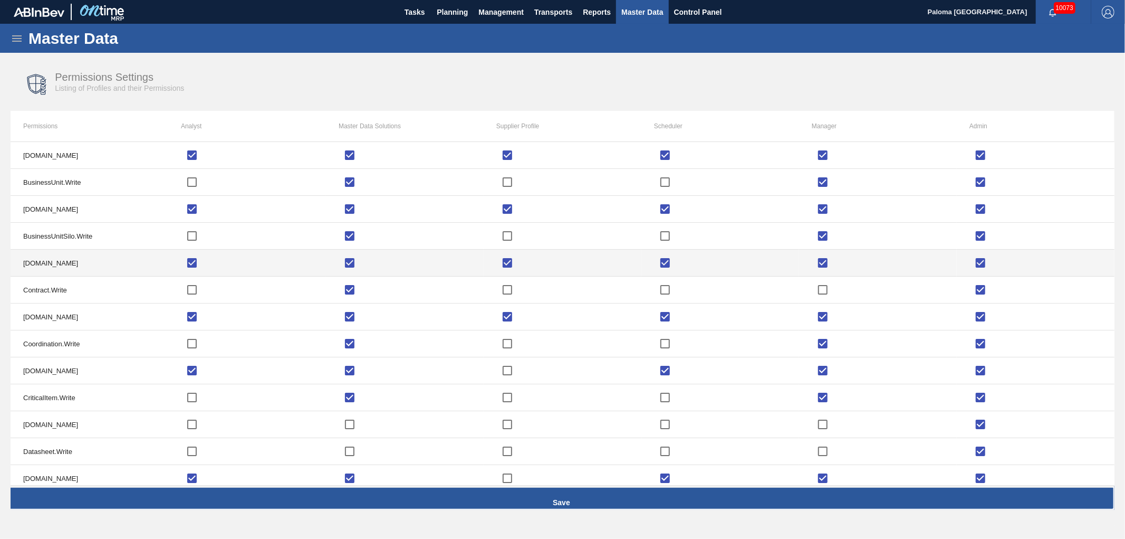
checkbox input "true"
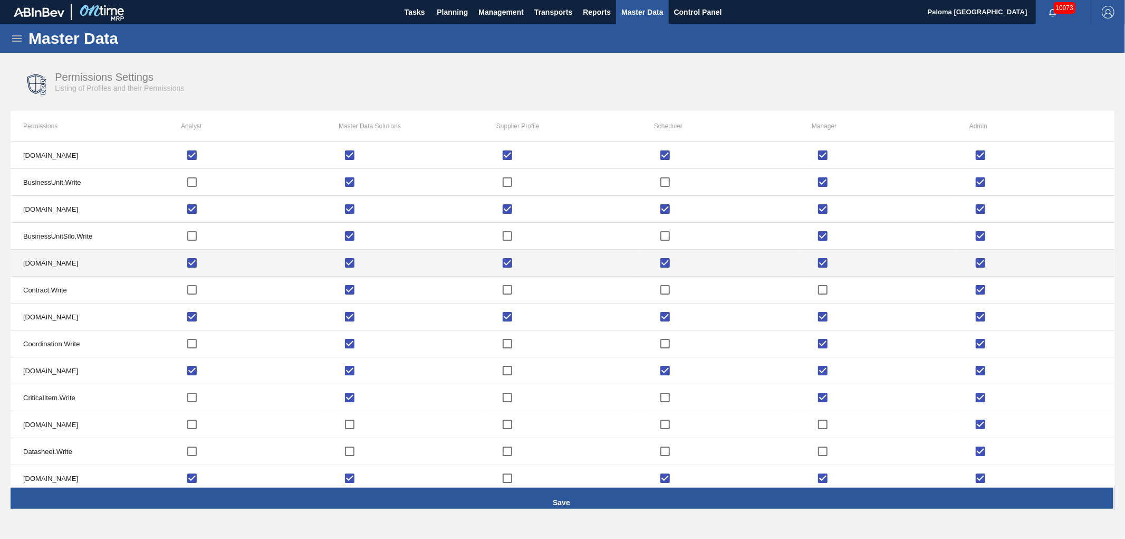
checkbox input "true"
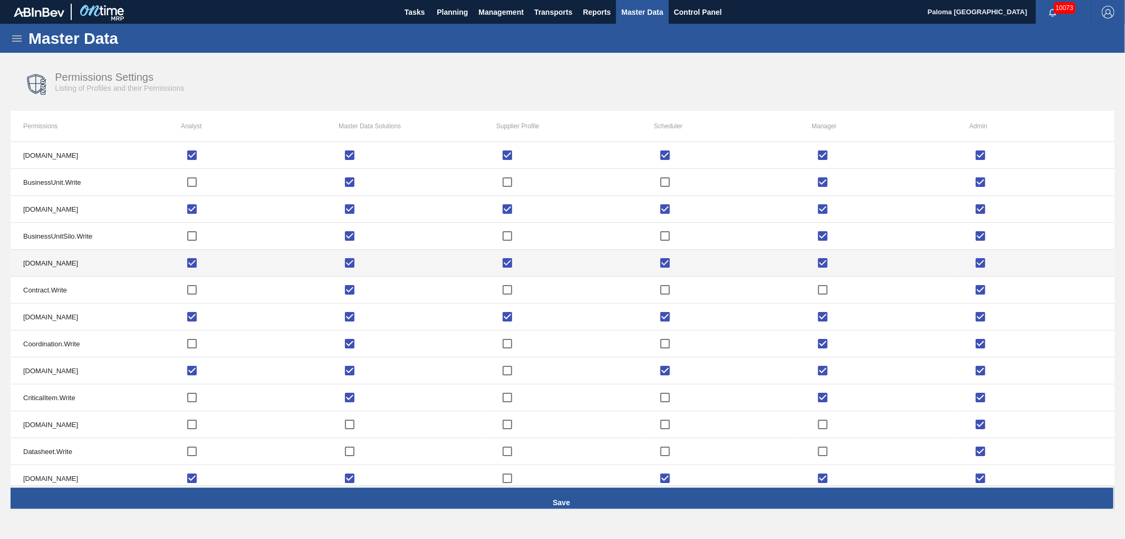
checkbox input "true"
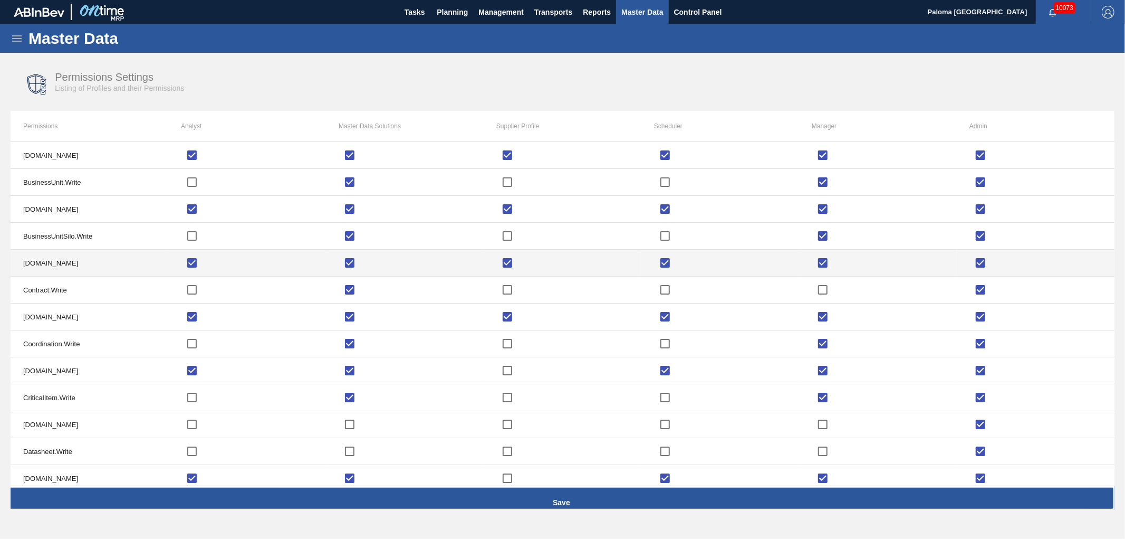
checkbox input "true"
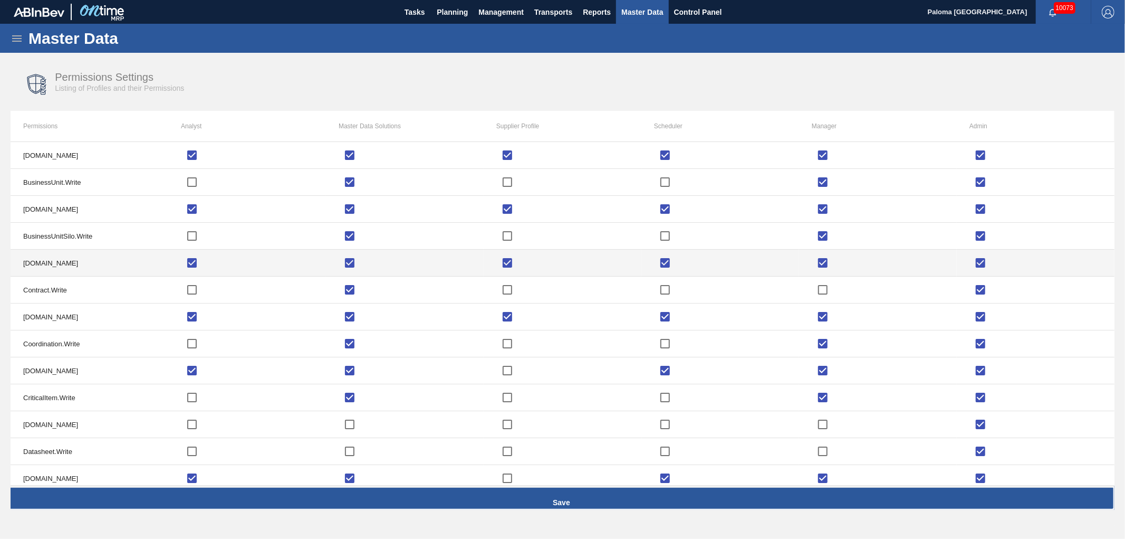
checkbox input "true"
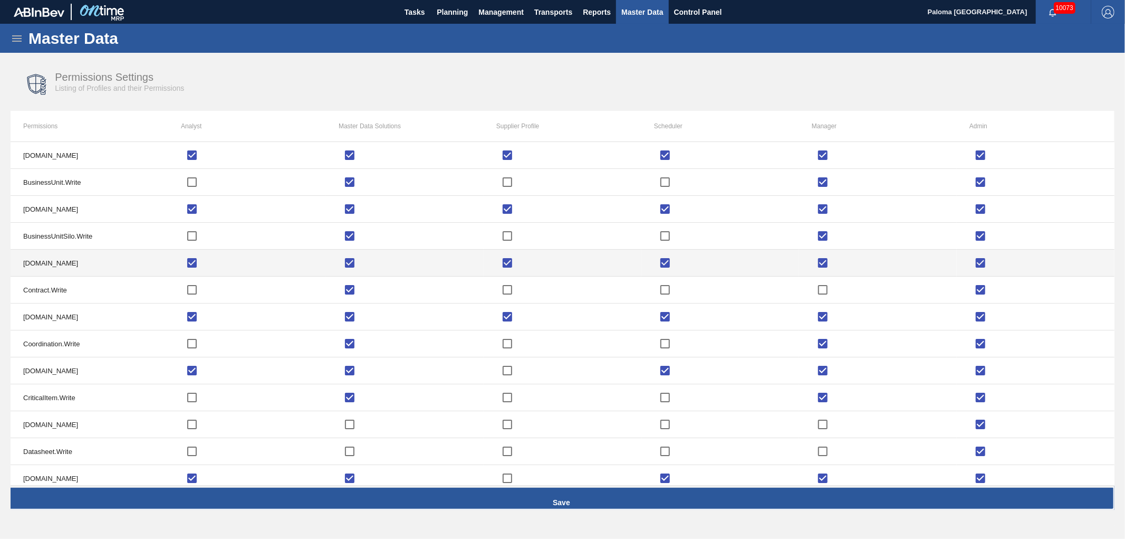
checkbox input "true"
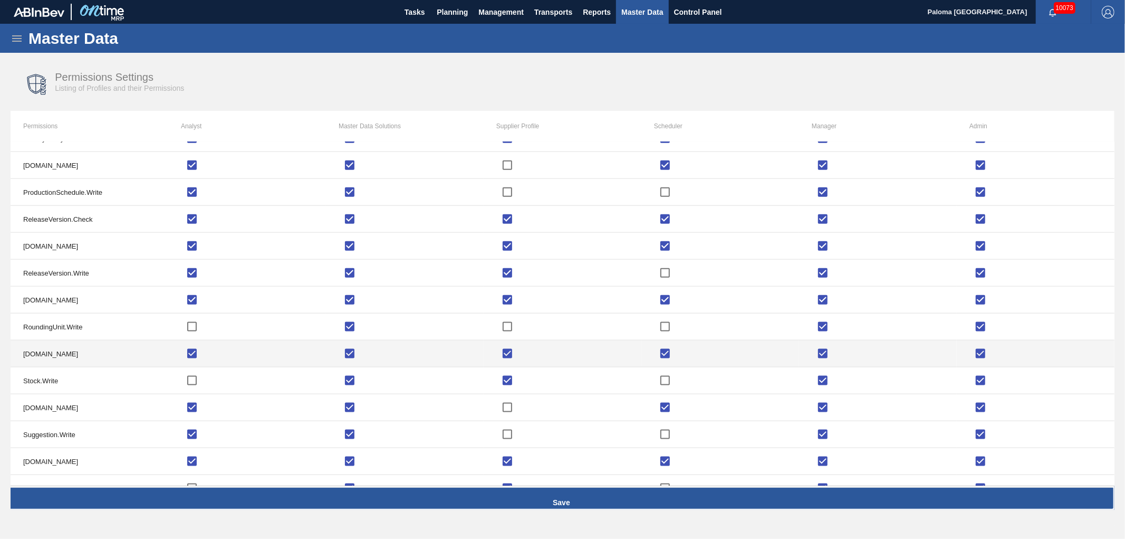
scroll to position [1114, 0]
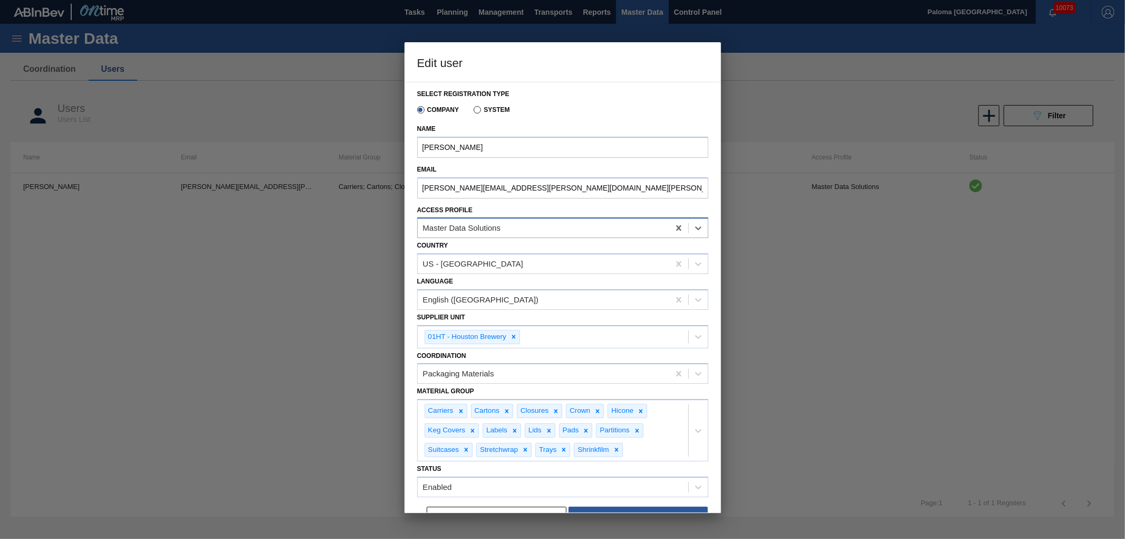
click at [516, 231] on div "Master Data Solutions" at bounding box center [544, 228] width 252 height 15
click at [546, 226] on div "Master Data Solutions" at bounding box center [544, 228] width 252 height 15
click at [558, 187] on input "Dionne.Beck@anheuser-busch.com" at bounding box center [562, 187] width 291 height 21
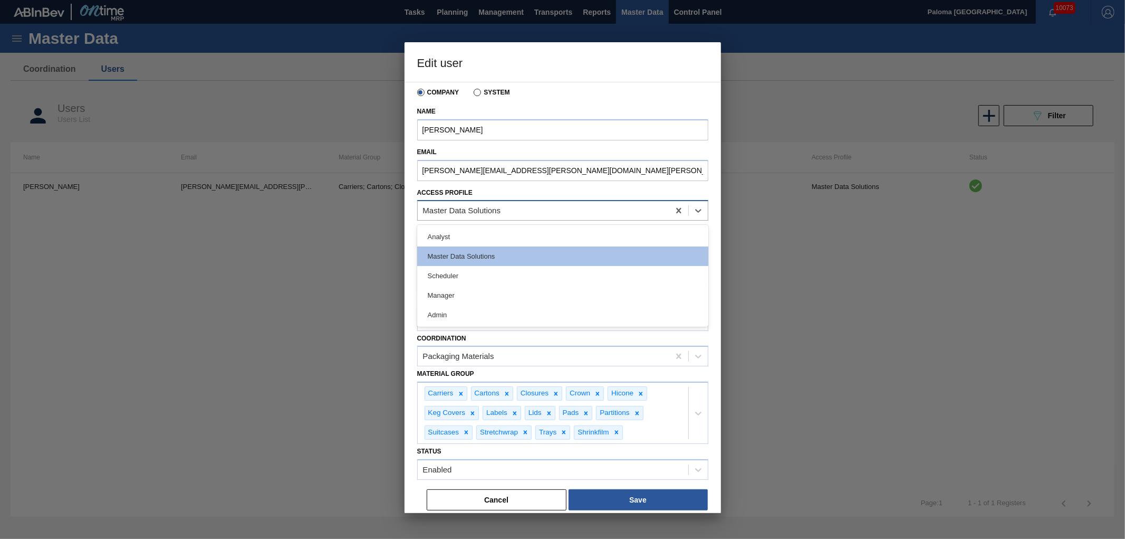
click at [503, 213] on div "Master Data Solutions" at bounding box center [544, 210] width 252 height 15
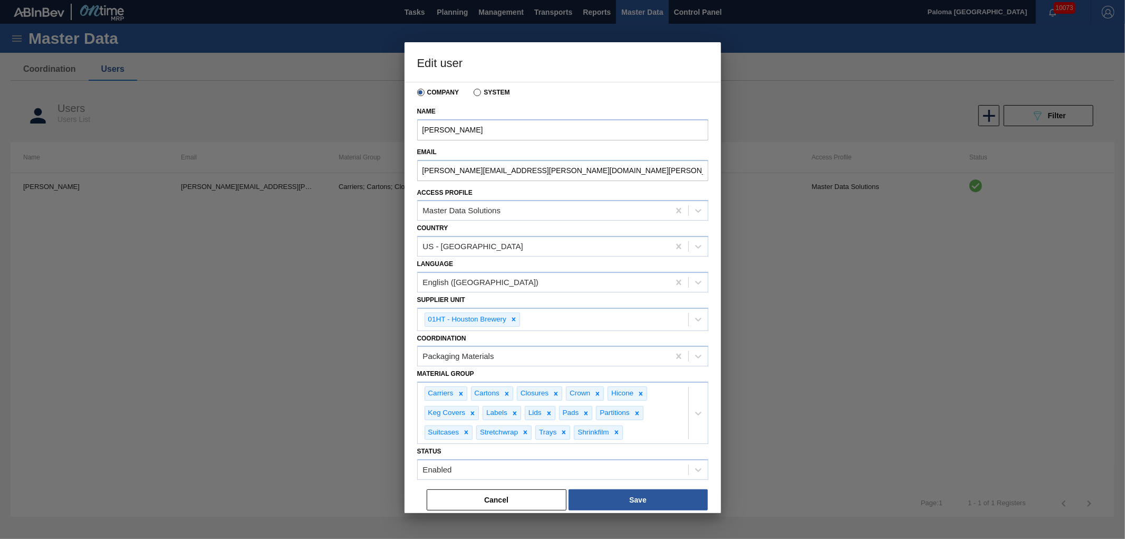
click at [765, 285] on div at bounding box center [562, 269] width 1125 height 539
click at [521, 502] on button "Cancel" at bounding box center [497, 499] width 140 height 21
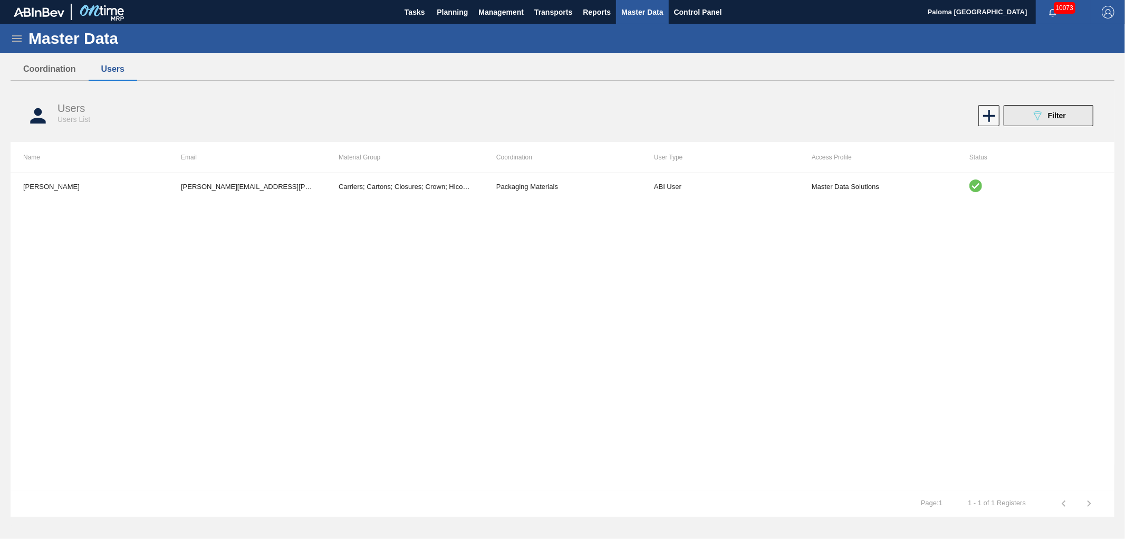
click at [1061, 112] on span "Filter" at bounding box center [1057, 115] width 18 height 8
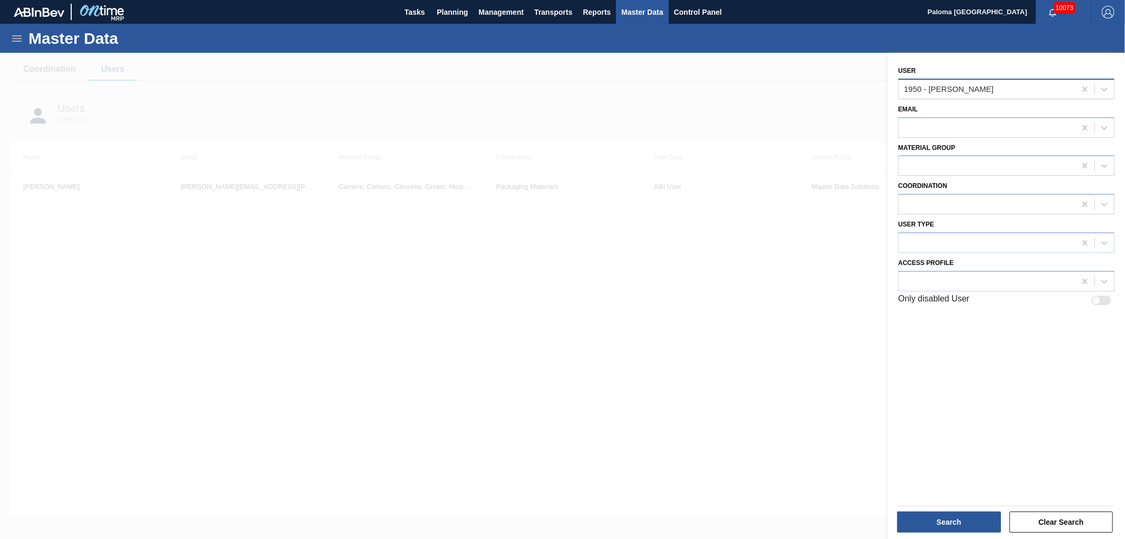
click at [964, 92] on div "1950 - Dionne Beck" at bounding box center [949, 88] width 90 height 9
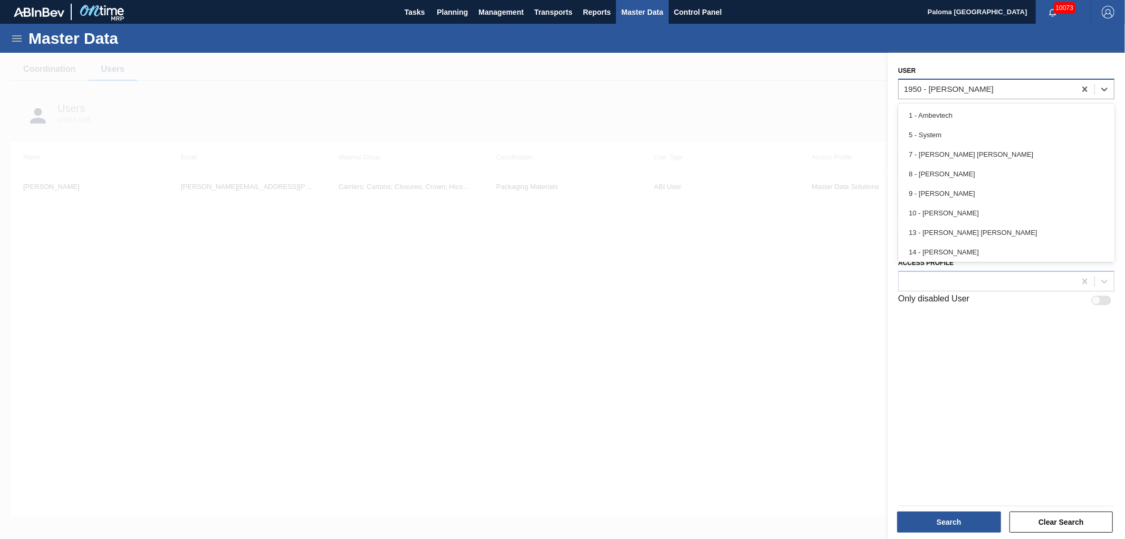
click at [964, 92] on div "1950 - Dionne Beck" at bounding box center [949, 88] width 90 height 9
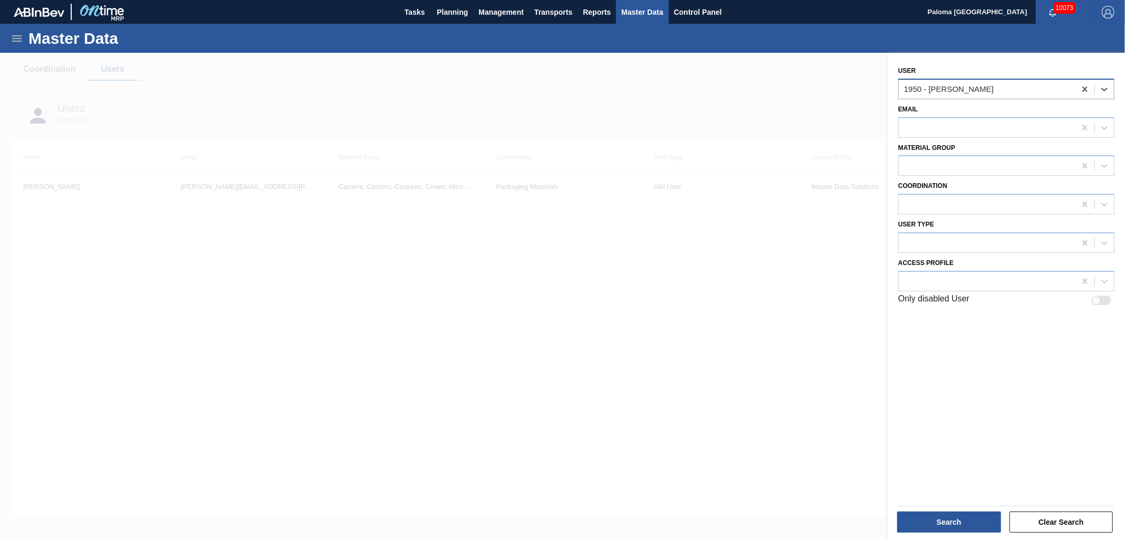
click at [945, 88] on div "1950 - Dionne Beck" at bounding box center [949, 88] width 90 height 9
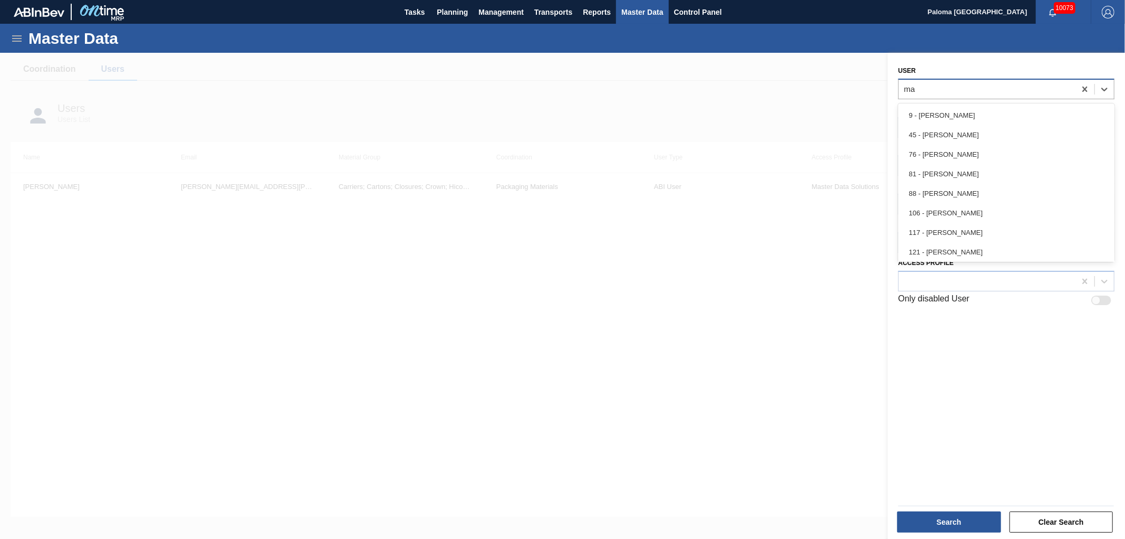
type input "mai"
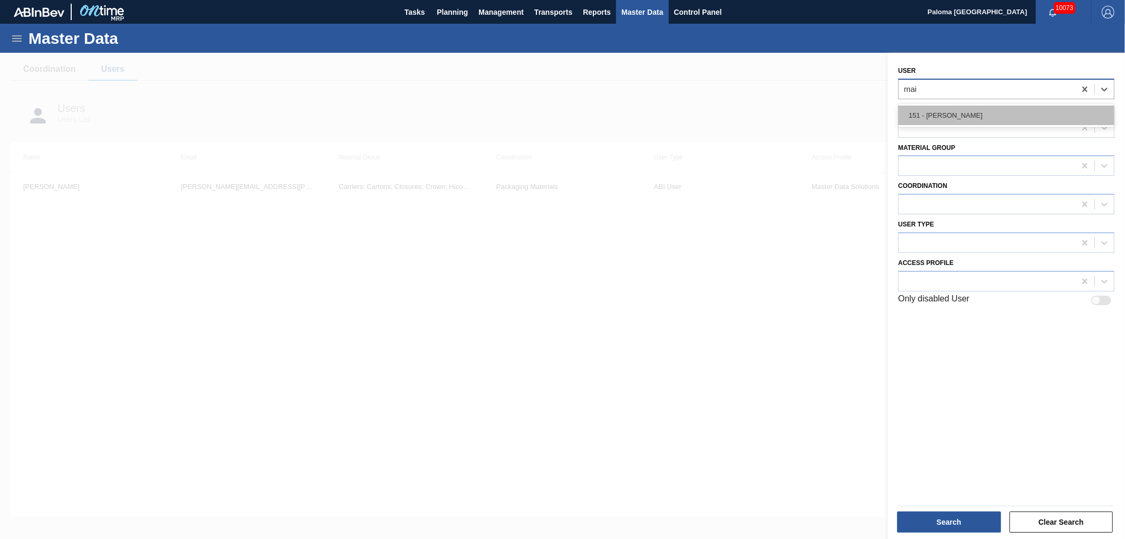
click at [950, 109] on div "151 - Maira Passini" at bounding box center [1007, 116] width 216 height 20
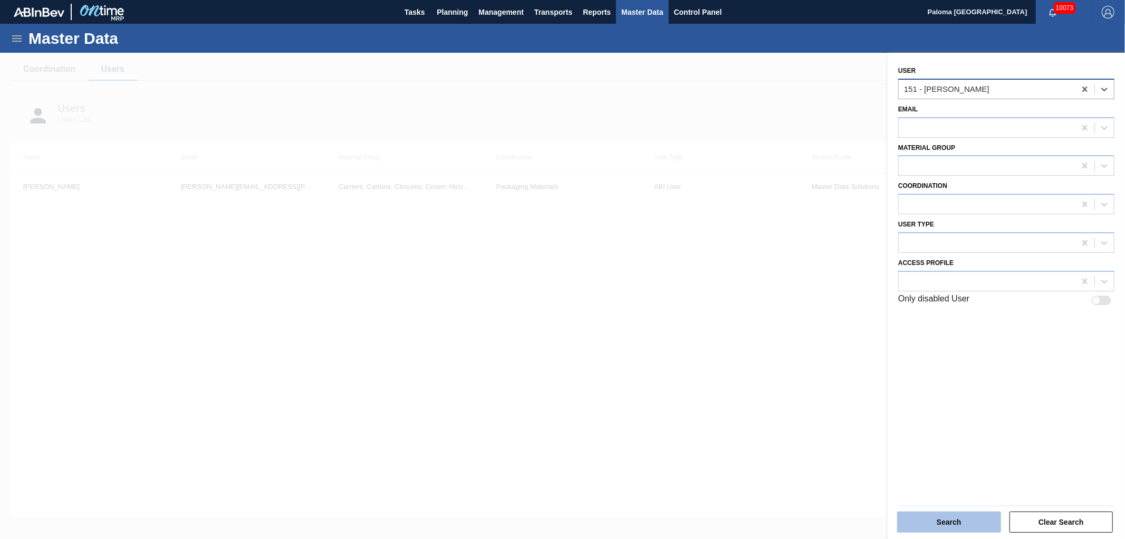
click at [941, 515] on button "Search" at bounding box center [950, 521] width 104 height 21
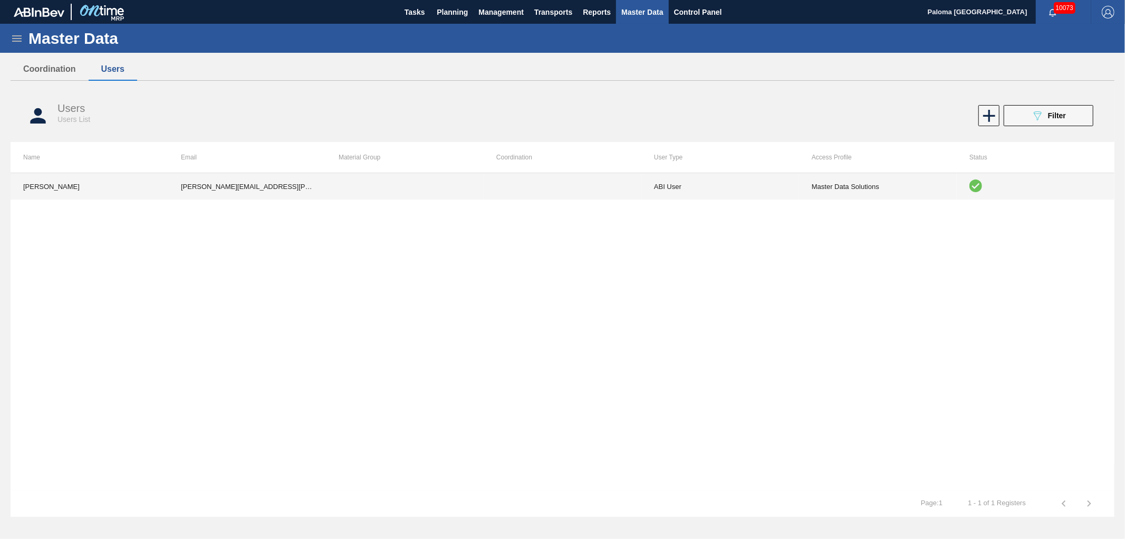
click at [847, 194] on td "Master Data Solutions" at bounding box center [878, 186] width 158 height 26
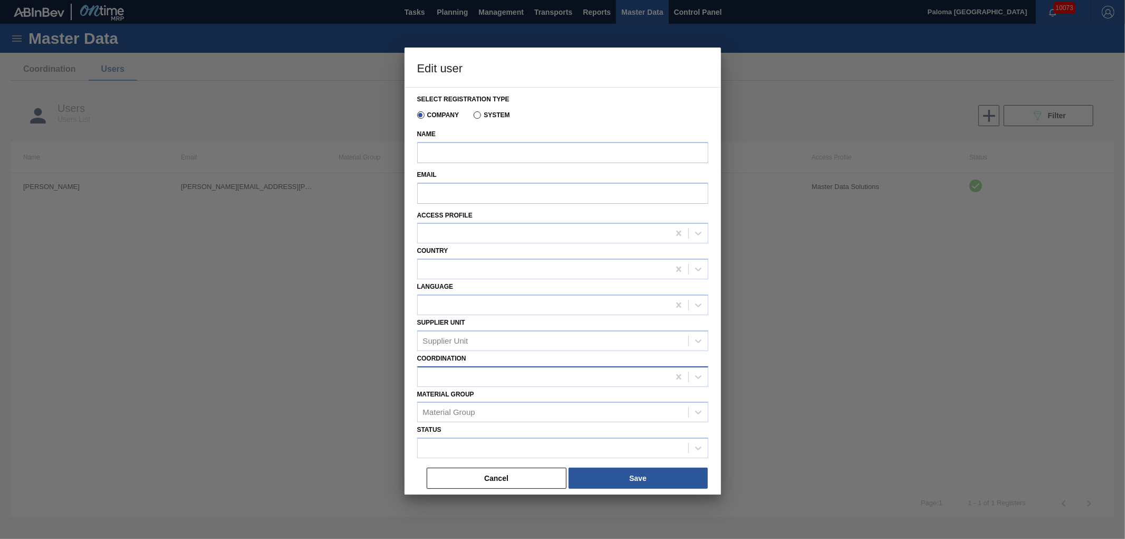
type input "Maira Passini"
type input "maira.passini@ambevtech.com.br"
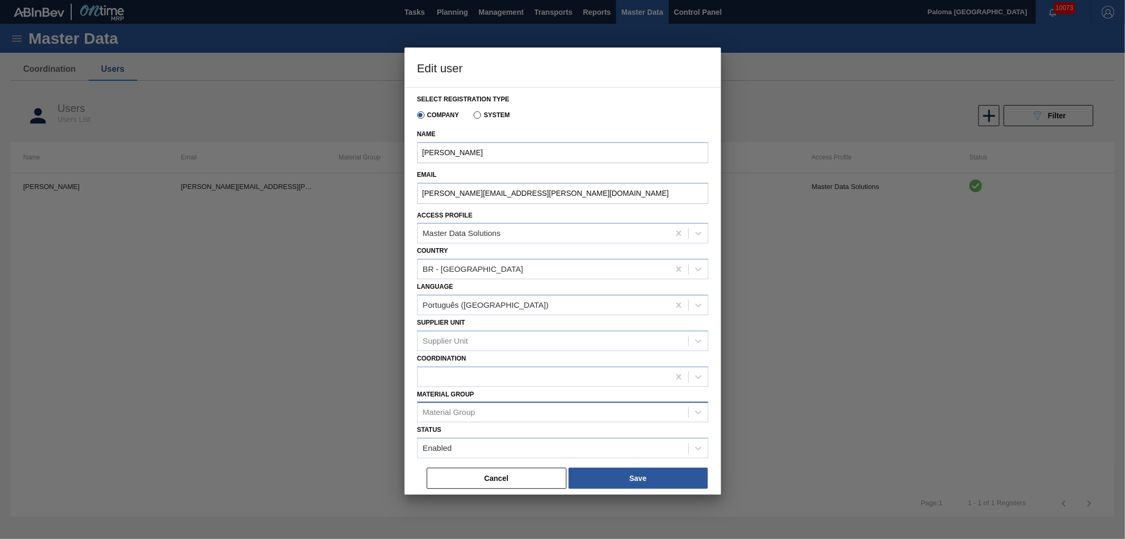
click at [490, 405] on div "Material Group" at bounding box center [553, 412] width 271 height 15
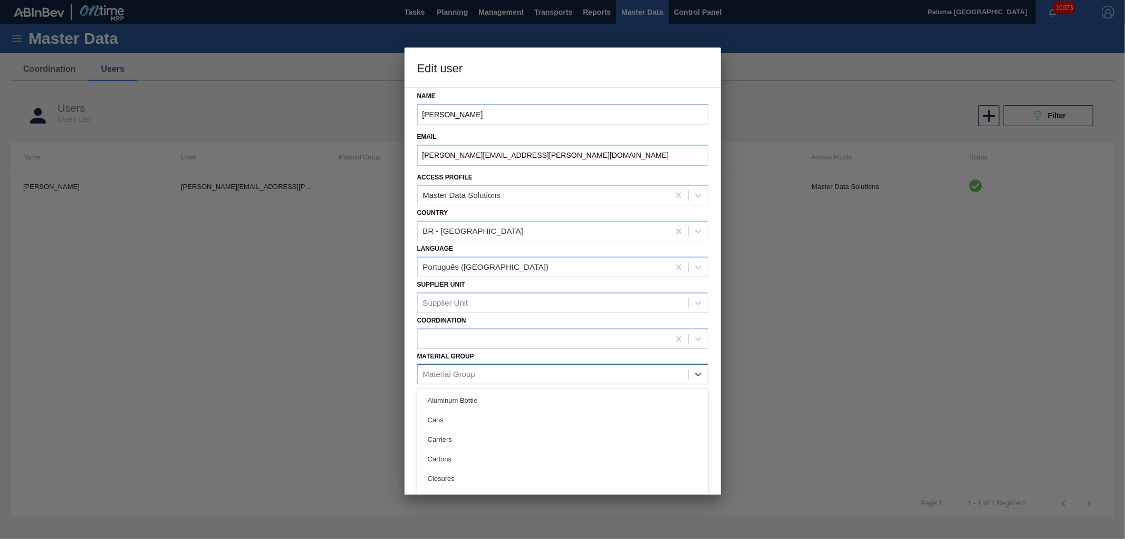
scroll to position [59, 0]
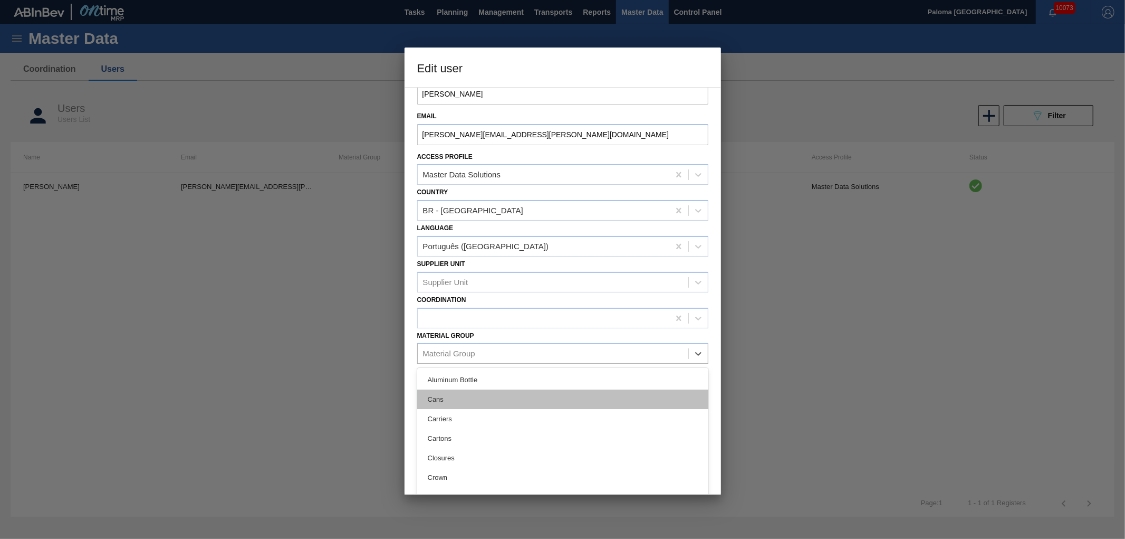
click at [460, 397] on div "Cans" at bounding box center [562, 399] width 291 height 20
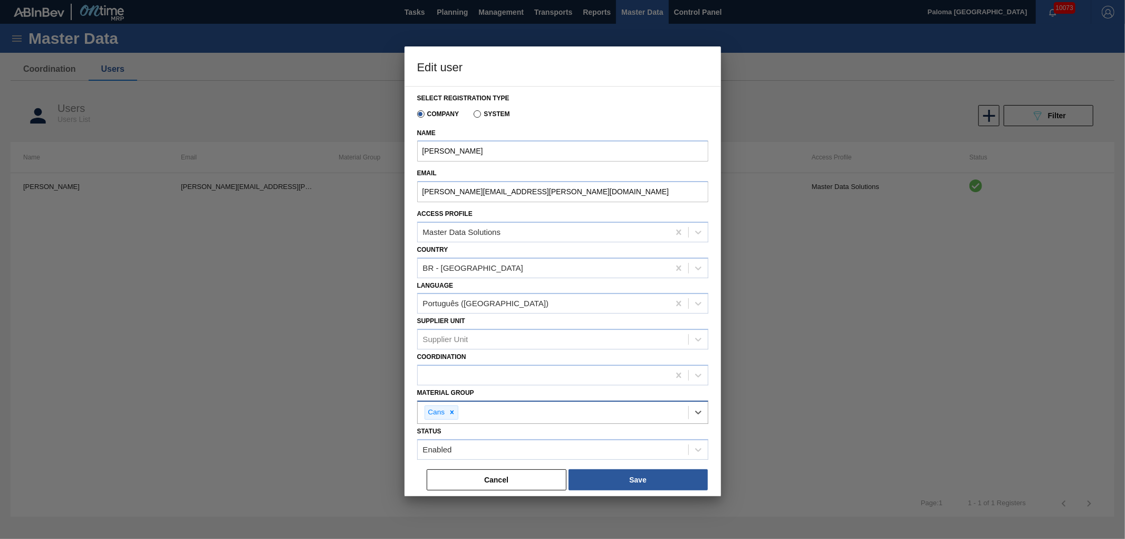
click at [483, 407] on div "Cans" at bounding box center [553, 413] width 271 height 22
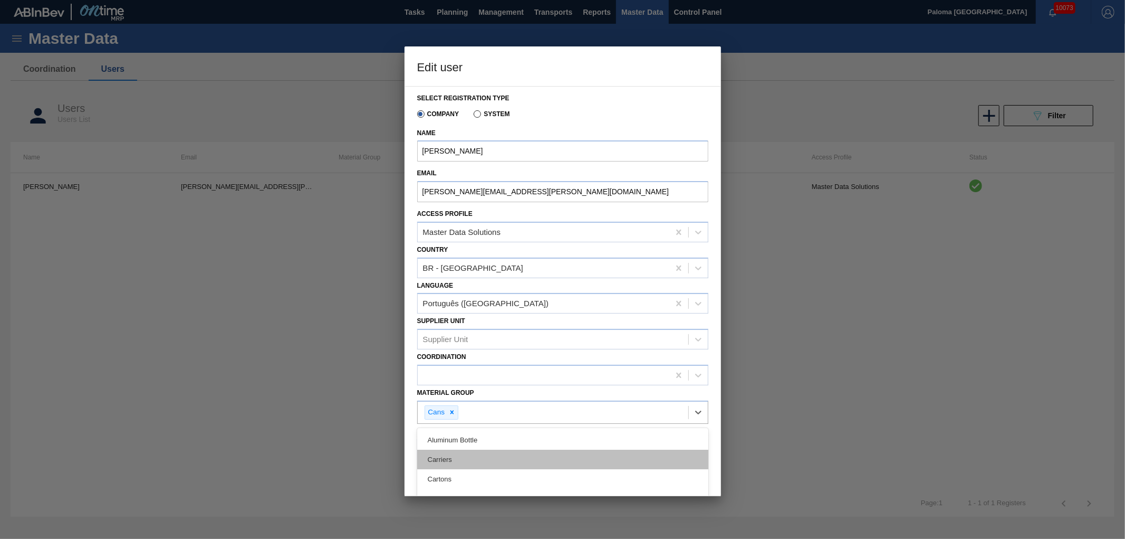
click at [466, 456] on div "Carriers" at bounding box center [562, 460] width 291 height 20
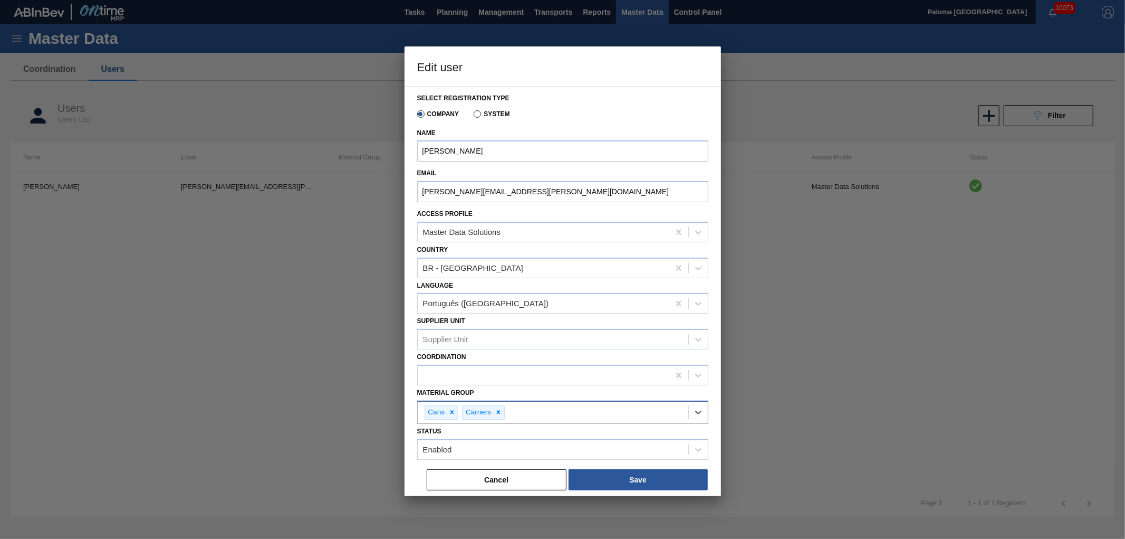
click at [547, 408] on div "Cans Carriers" at bounding box center [553, 413] width 271 height 22
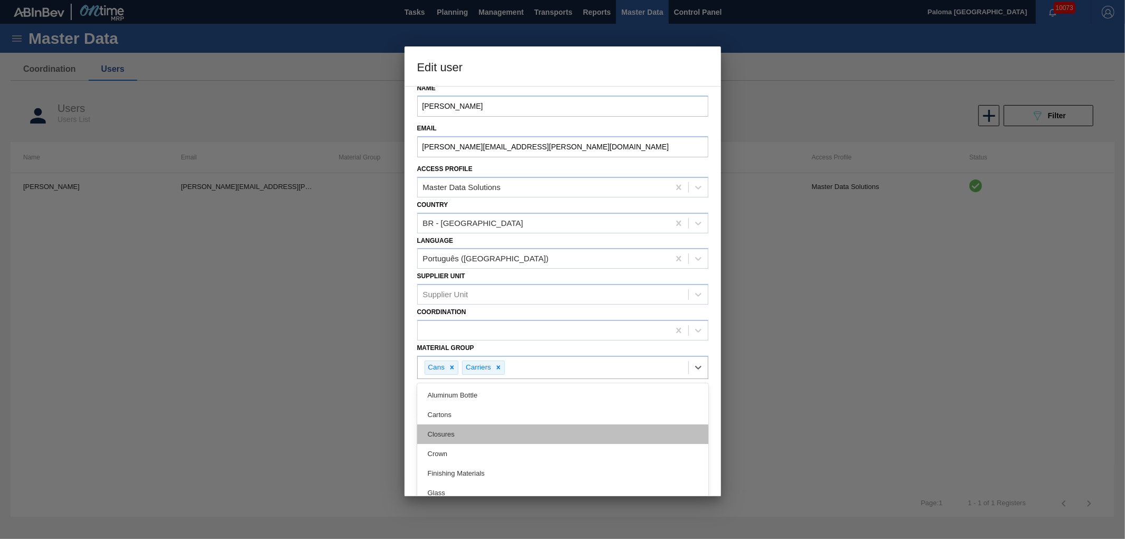
scroll to position [59, 0]
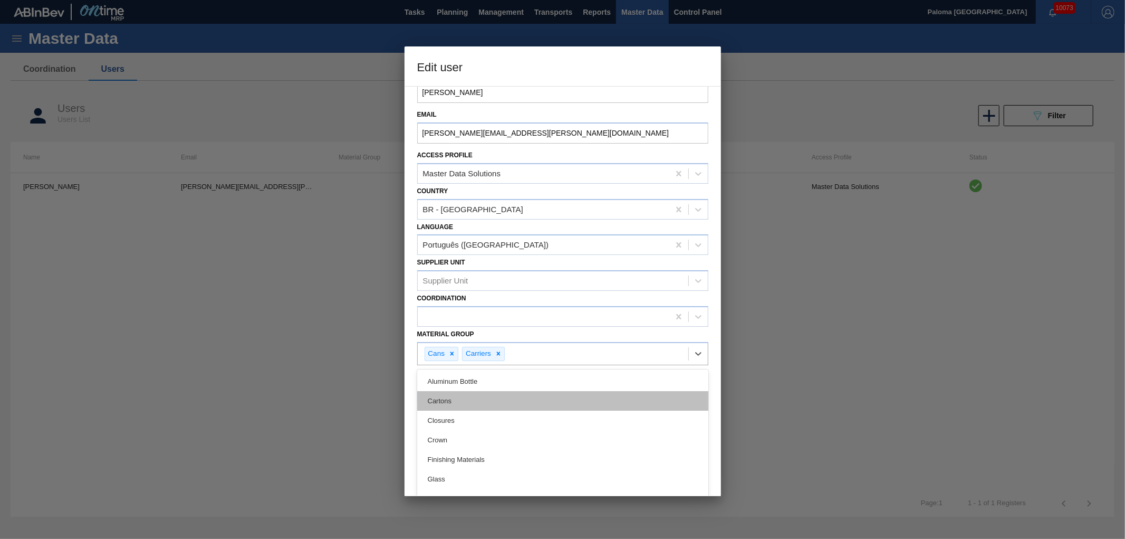
click at [492, 403] on div "Cartons" at bounding box center [562, 401] width 291 height 20
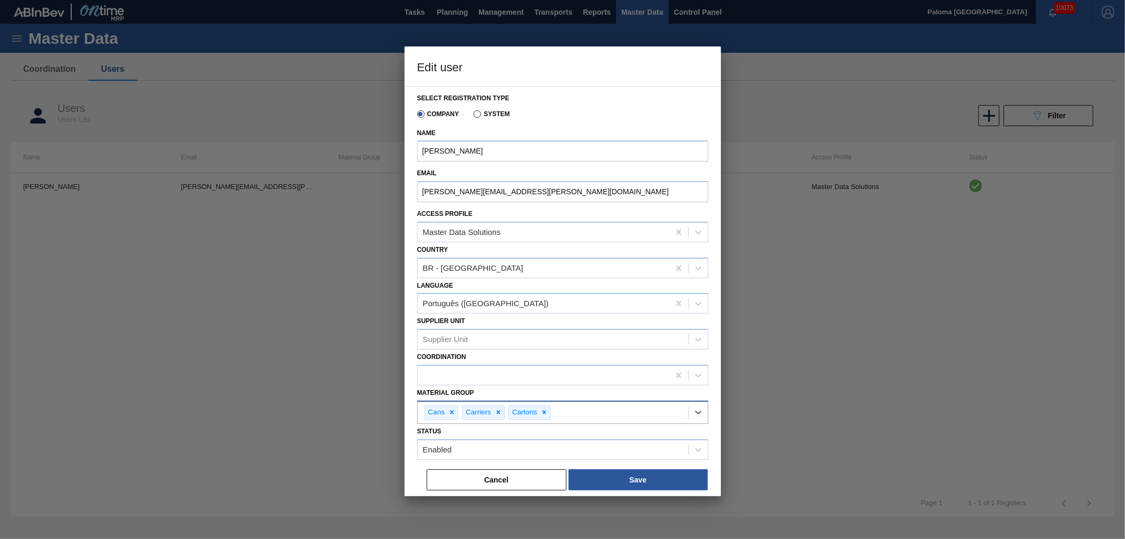
scroll to position [0, 0]
click at [485, 339] on div "Supplier Unit" at bounding box center [553, 339] width 271 height 15
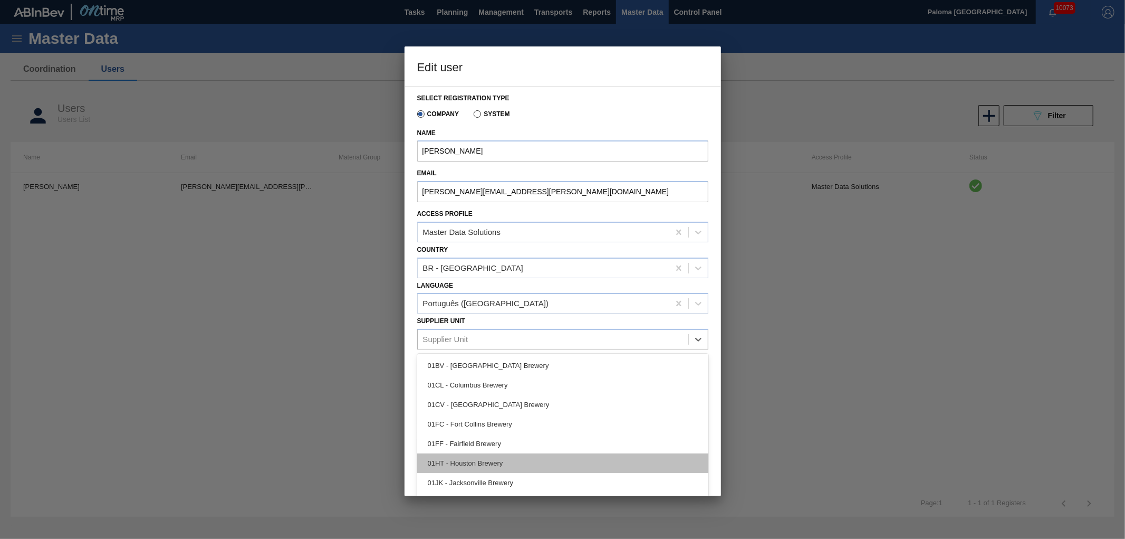
click at [473, 461] on div "01HT - Houston Brewery" at bounding box center [562, 463] width 291 height 20
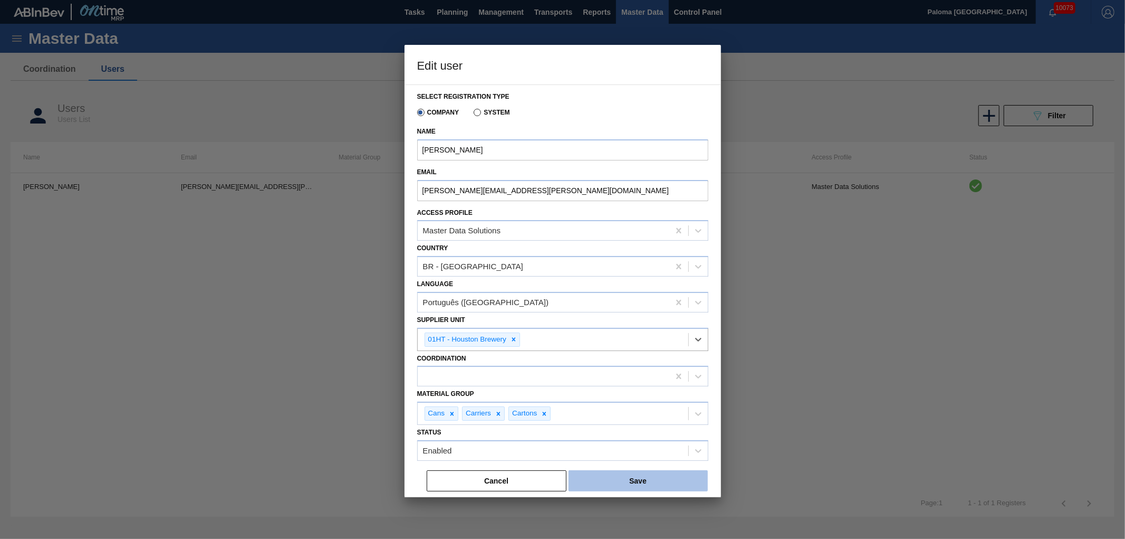
click at [622, 482] on button "Save" at bounding box center [638, 480] width 139 height 21
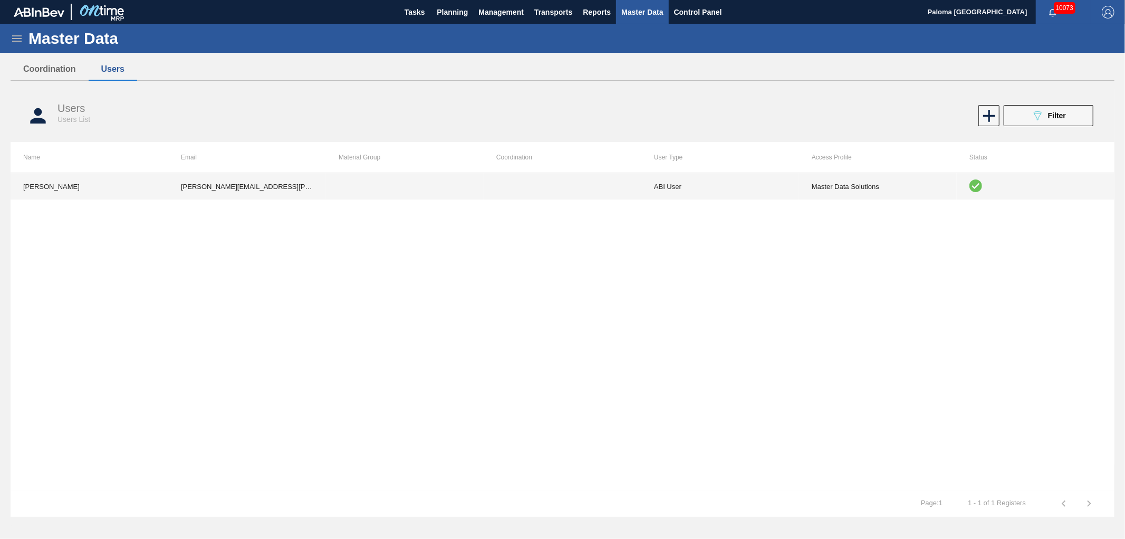
click at [818, 186] on td "Master Data Solutions" at bounding box center [878, 186] width 158 height 26
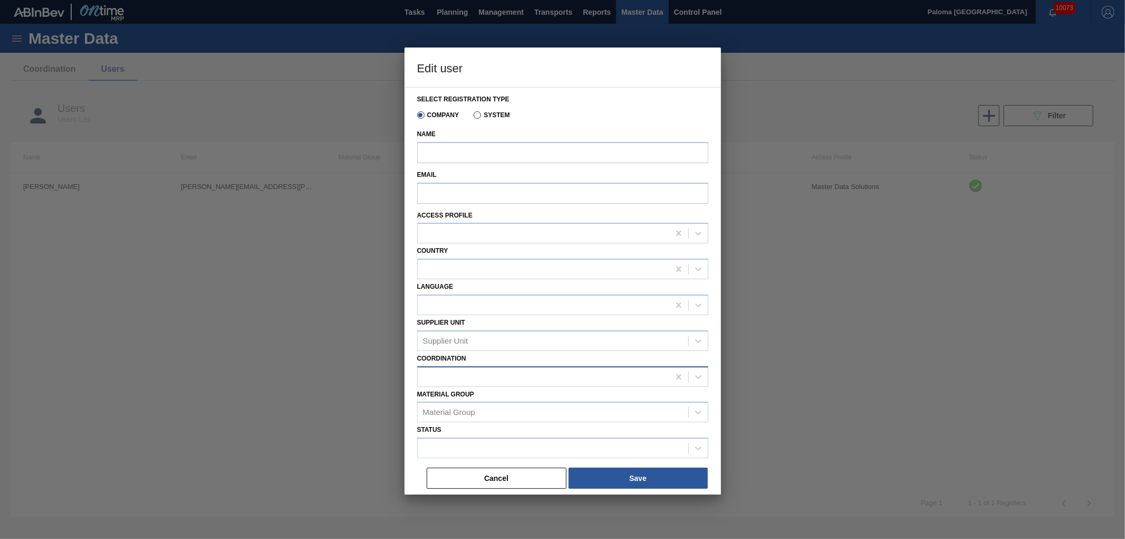
type input "Maira Passini"
type input "maira.passini@ambevtech.com.br"
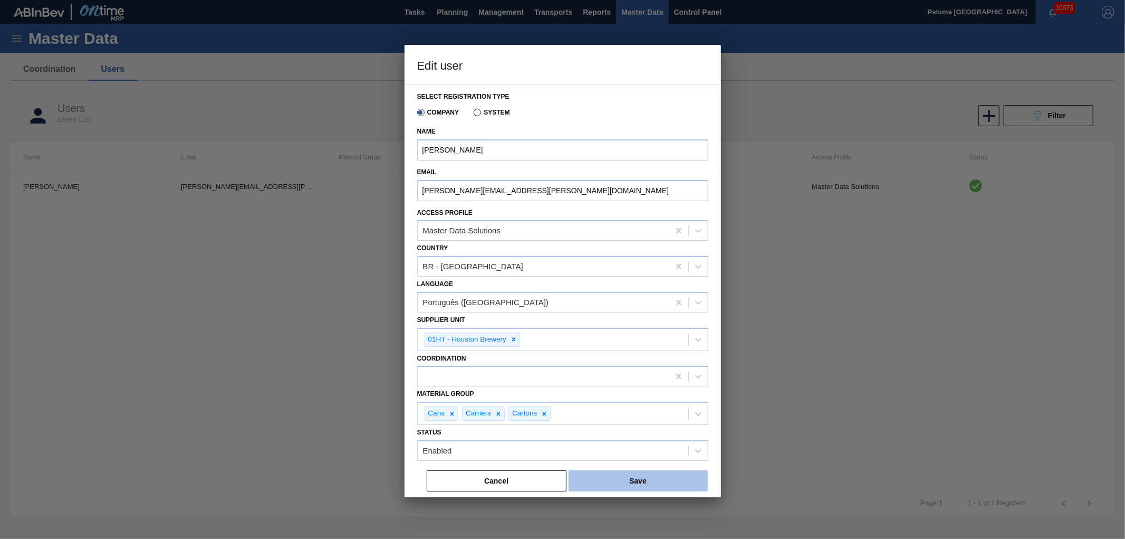
click at [613, 476] on button "Save" at bounding box center [638, 480] width 139 height 21
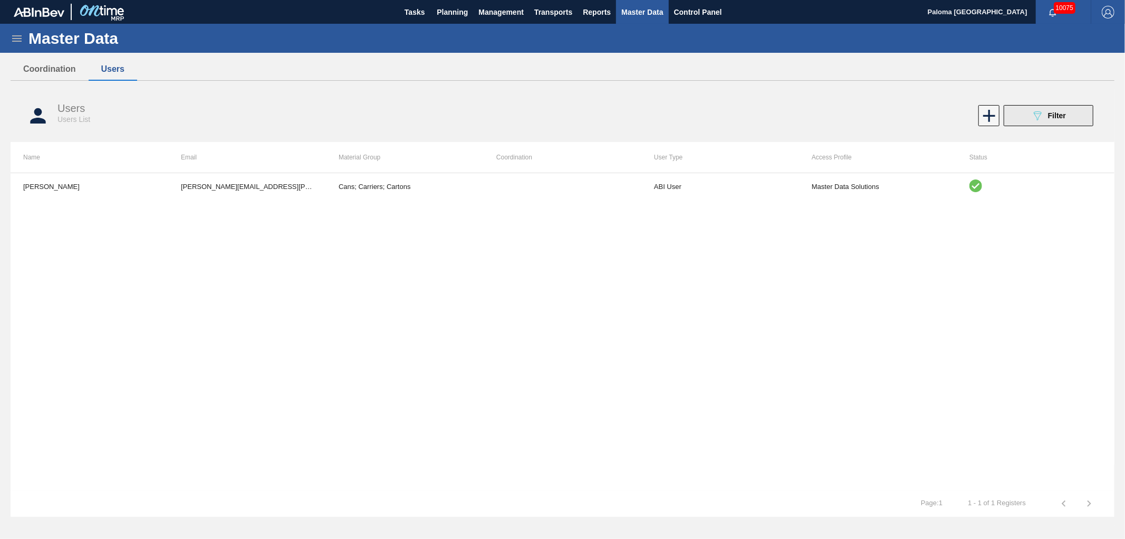
click at [1029, 117] on button "089F7B8B-B2A5-4AFE-B5C0-19BA573D28AC Filter" at bounding box center [1049, 115] width 90 height 21
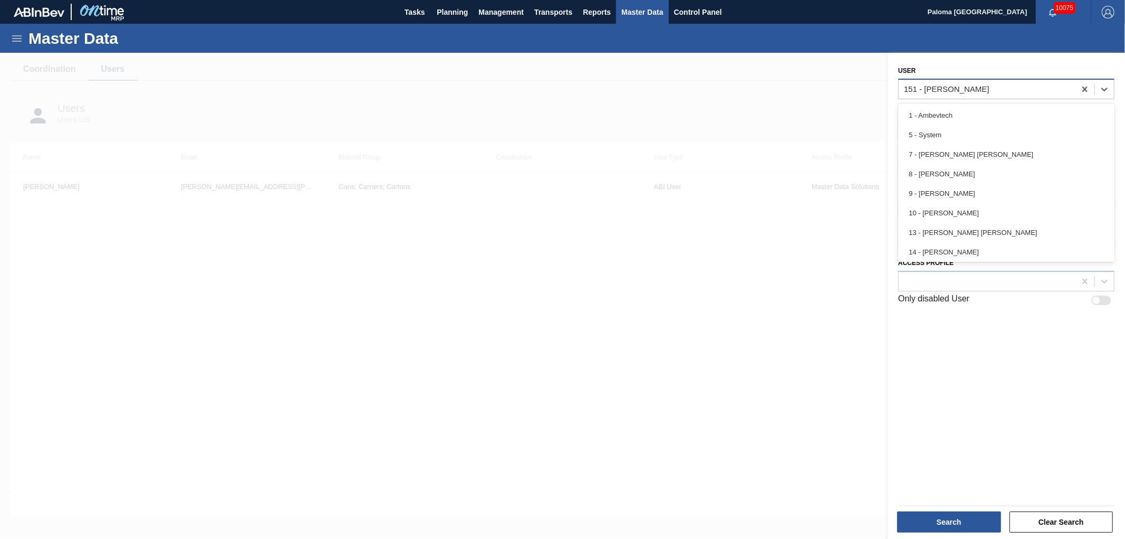
click at [949, 90] on div "151 - [PERSON_NAME]" at bounding box center [946, 88] width 85 height 9
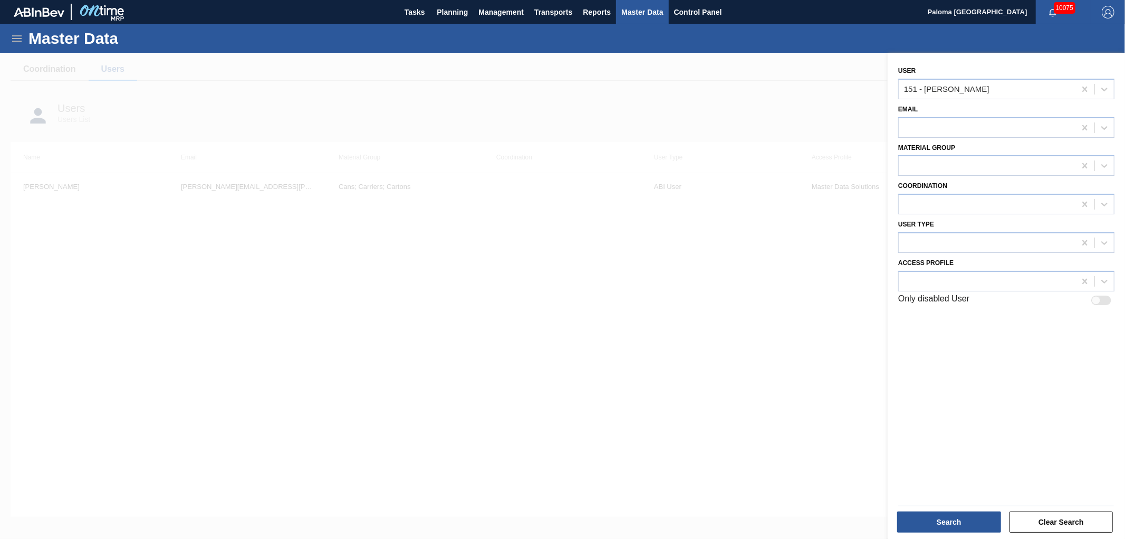
drag, startPoint x: 573, startPoint y: 227, endPoint x: 507, endPoint y: 191, distance: 75.5
click at [573, 227] on div at bounding box center [562, 322] width 1125 height 539
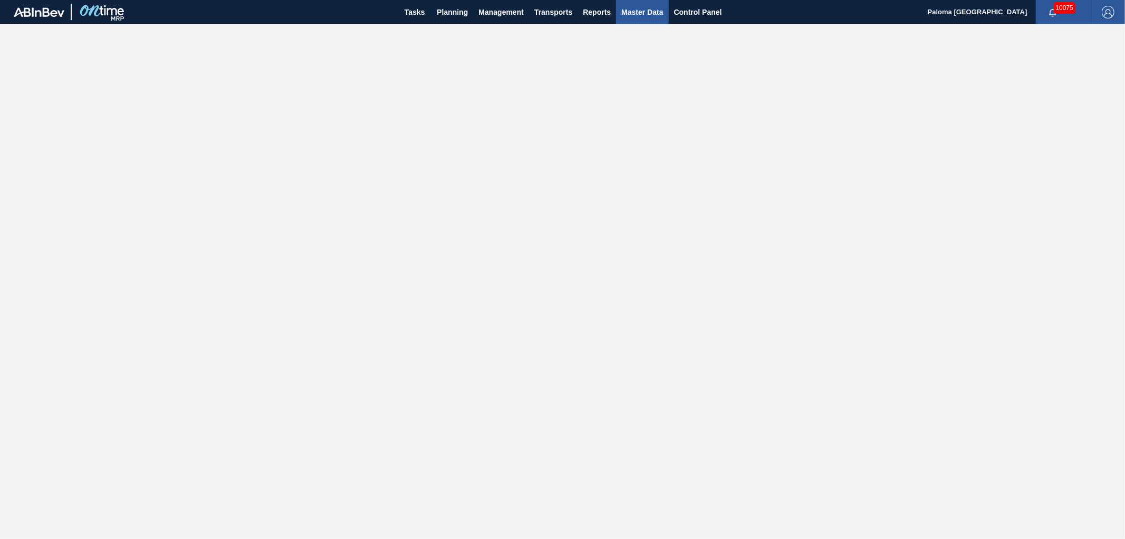
click at [634, 20] on button "Master Data" at bounding box center [642, 12] width 52 height 24
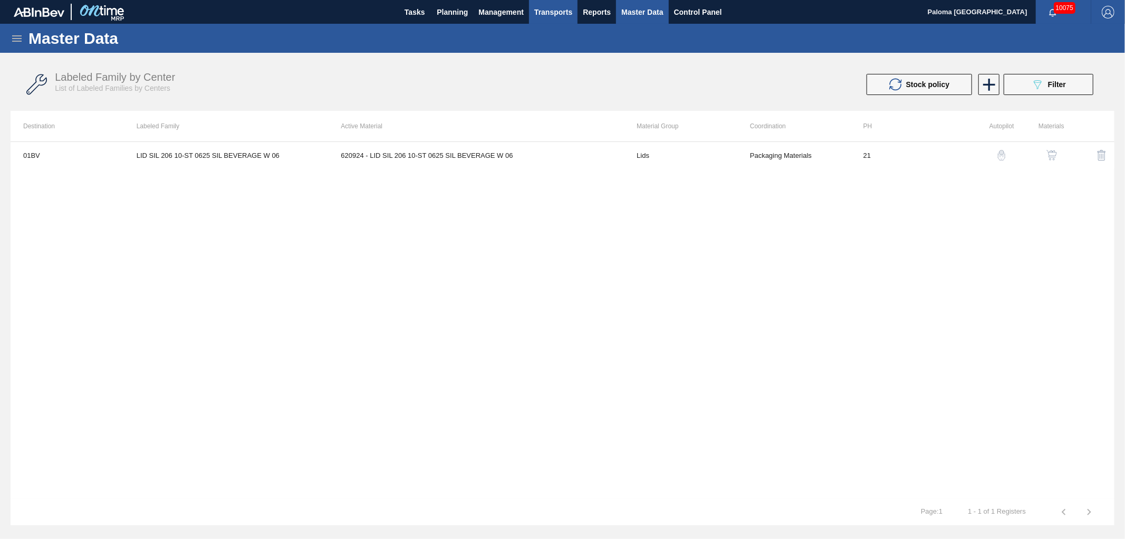
click at [560, 11] on span "Transports" at bounding box center [554, 12] width 38 height 13
click at [693, 6] on div at bounding box center [562, 269] width 1125 height 539
click at [692, 8] on span "Control Panel" at bounding box center [698, 12] width 48 height 13
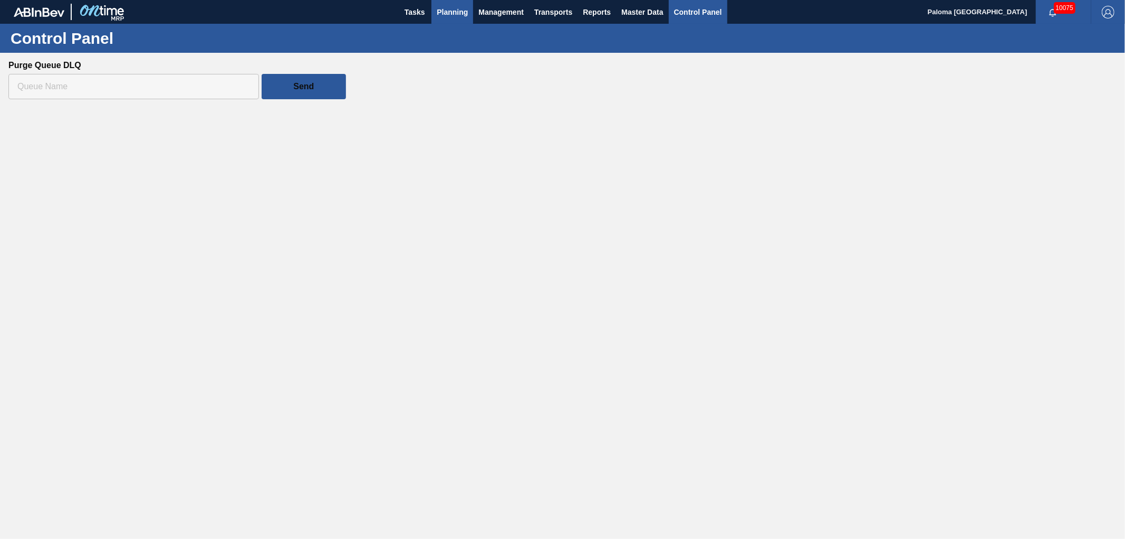
click at [463, 6] on span "Planning" at bounding box center [452, 12] width 31 height 13
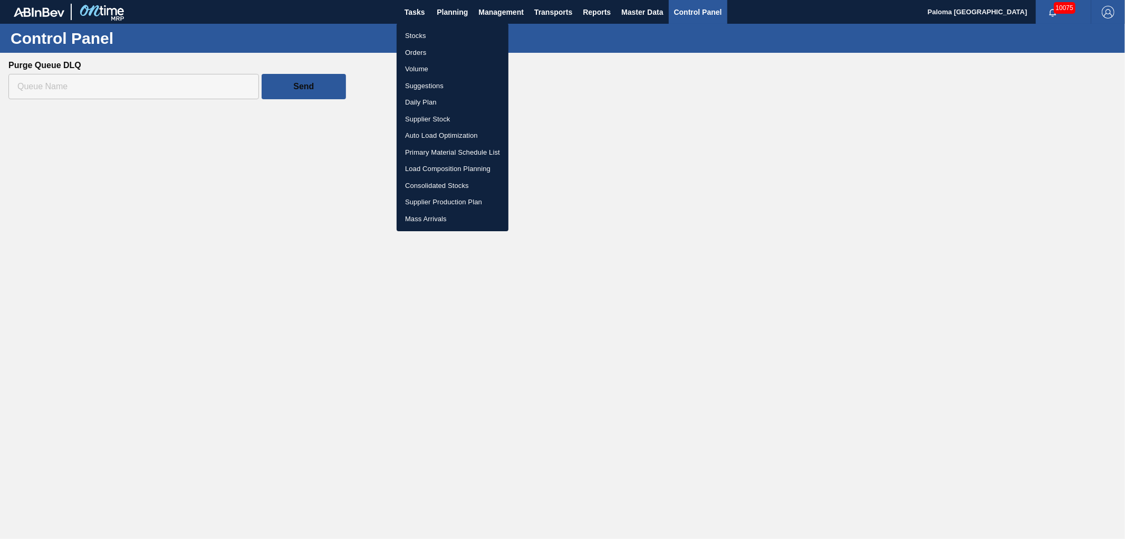
click at [493, 7] on div at bounding box center [562, 269] width 1125 height 539
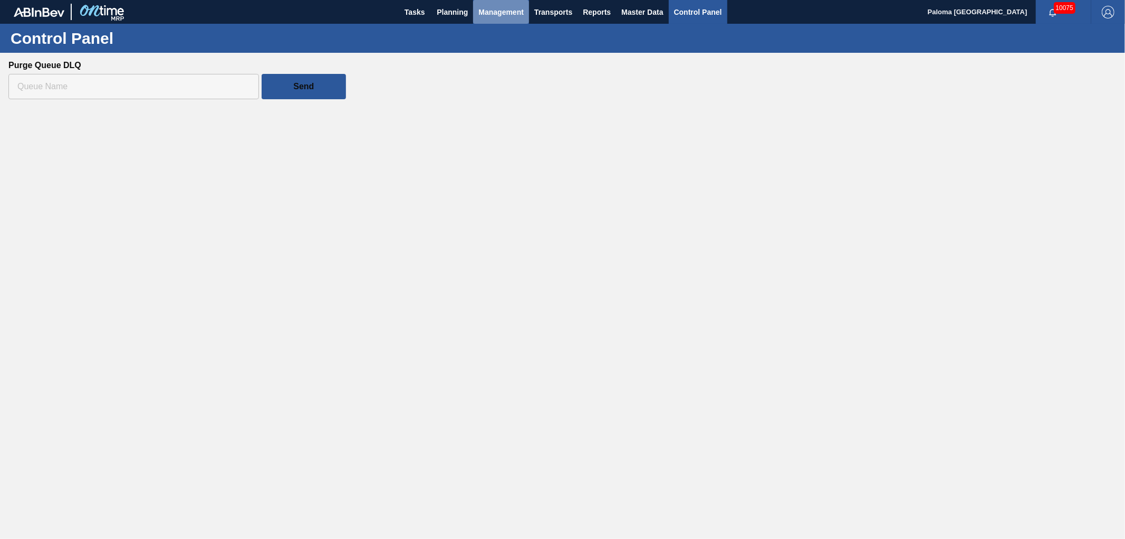
click at [498, 11] on span "Management" at bounding box center [501, 12] width 45 height 13
click at [457, 5] on div at bounding box center [562, 269] width 1125 height 539
click at [456, 8] on span "Planning" at bounding box center [452, 12] width 31 height 13
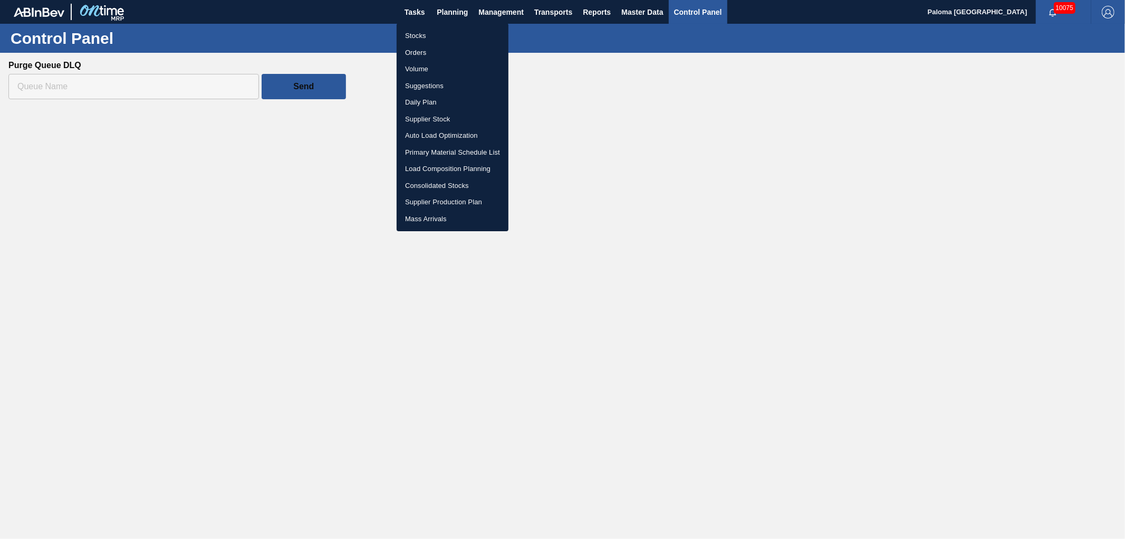
click at [642, 13] on div at bounding box center [562, 269] width 1125 height 539
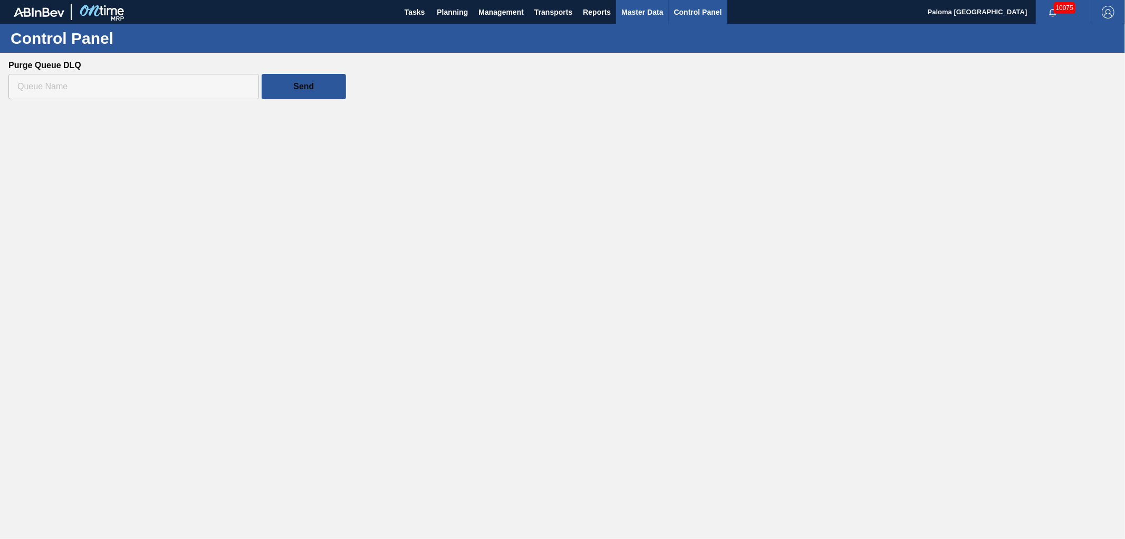
click at [640, 9] on span "Master Data" at bounding box center [643, 12] width 42 height 13
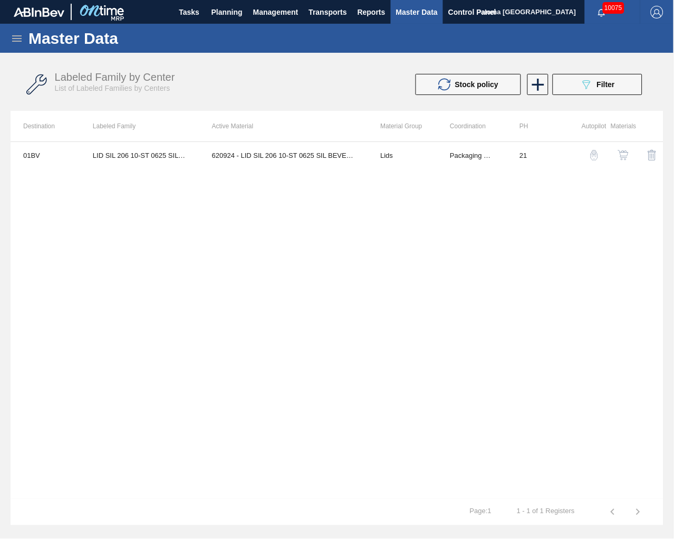
click at [593, 160] on img "button" at bounding box center [594, 155] width 11 height 11
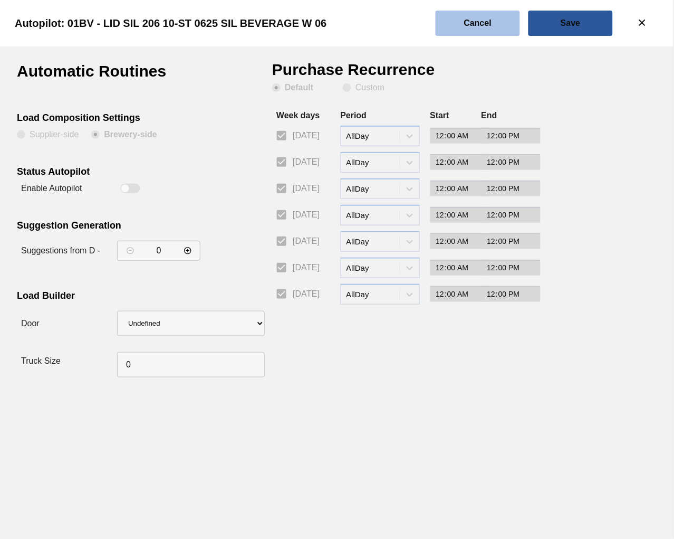
click at [449, 18] on button "Cancel" at bounding box center [478, 23] width 84 height 25
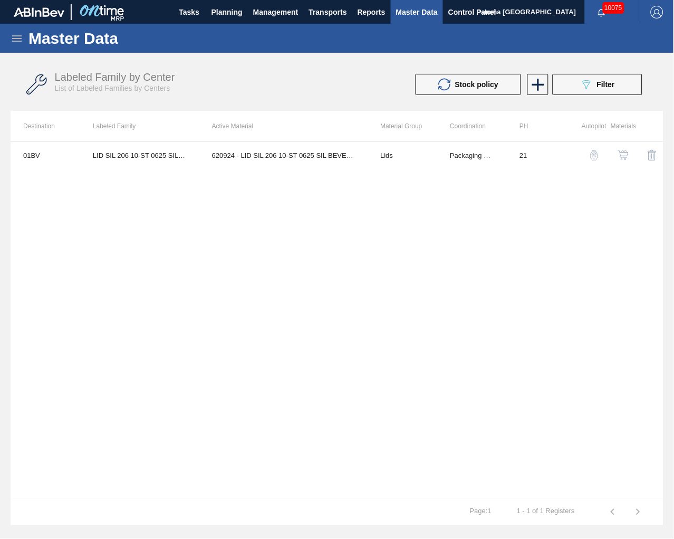
click at [595, 156] on img "button" at bounding box center [594, 155] width 11 height 11
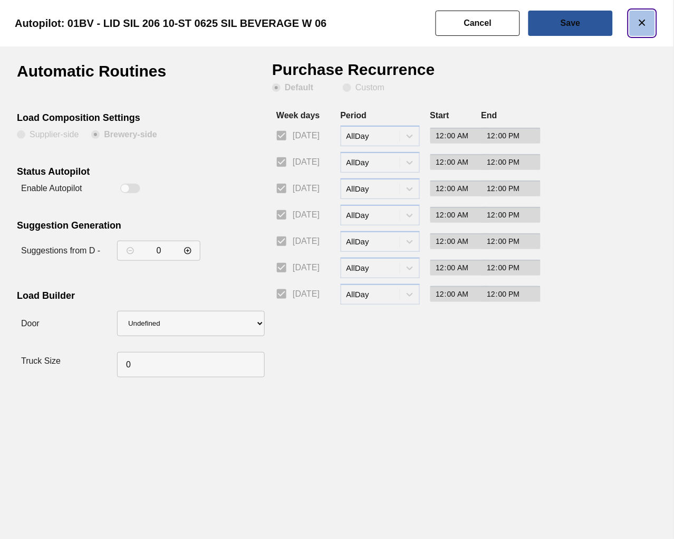
click at [647, 25] on icon "botão de ícone" at bounding box center [642, 22] width 13 height 13
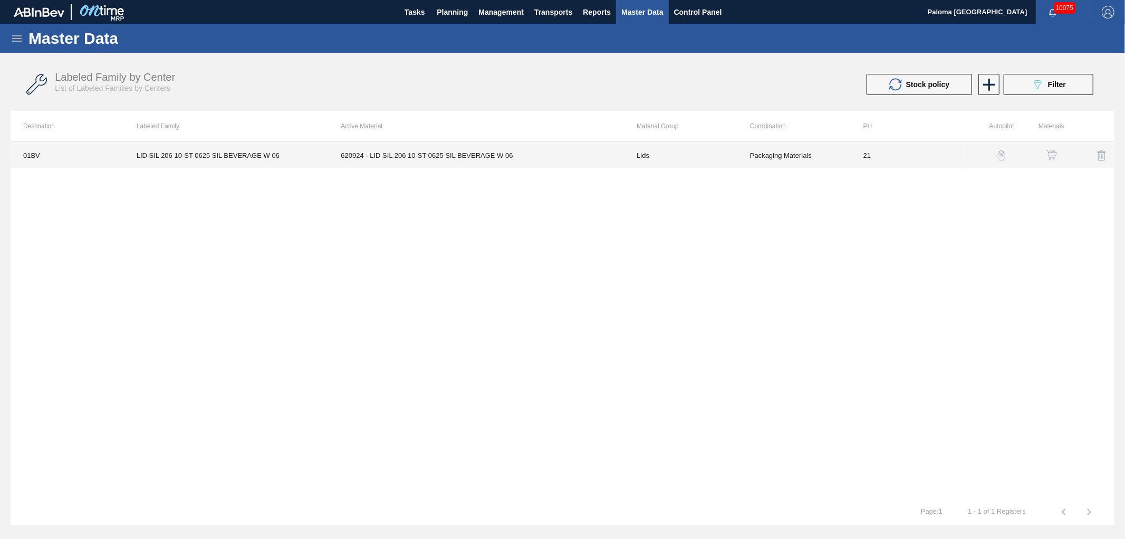
click at [520, 151] on td "620924 - LID SIL 206 10-ST 0625 SIL BEVERAGE W 06" at bounding box center [476, 155] width 296 height 26
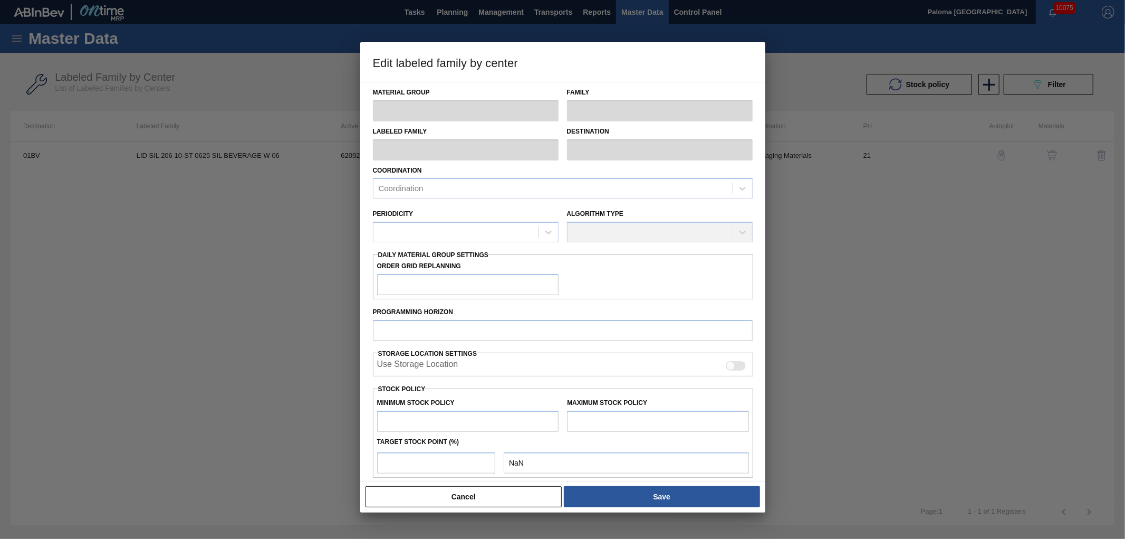
type input "Lids"
type input "Generic 206 Lid"
type input "LID SIL 206 10-ST 0625 SIL BEVERAGE W 06"
type input "01BV - Baldwinsville Brewery"
type input "21"
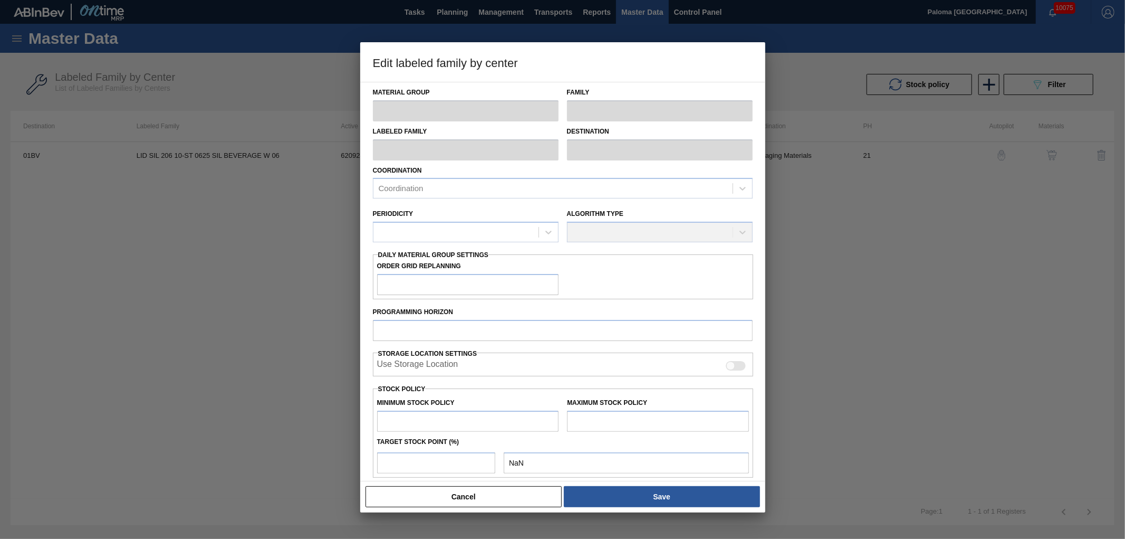
type input "187,500"
type input "5,808,675"
type input "1"
type input "243,712"
checkbox input "true"
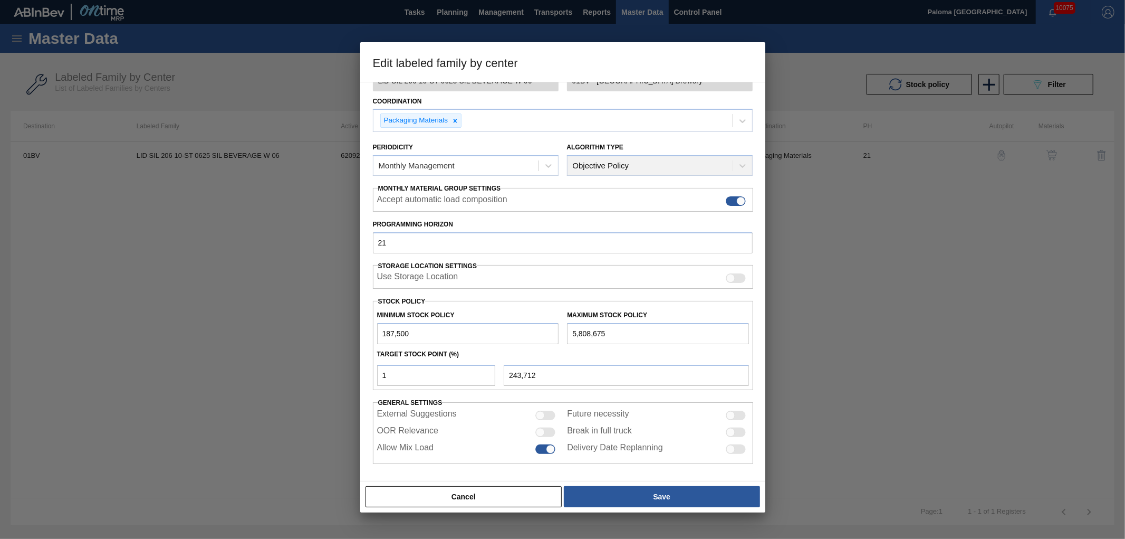
scroll to position [70, 0]
click at [533, 488] on button "Cancel" at bounding box center [464, 496] width 197 height 21
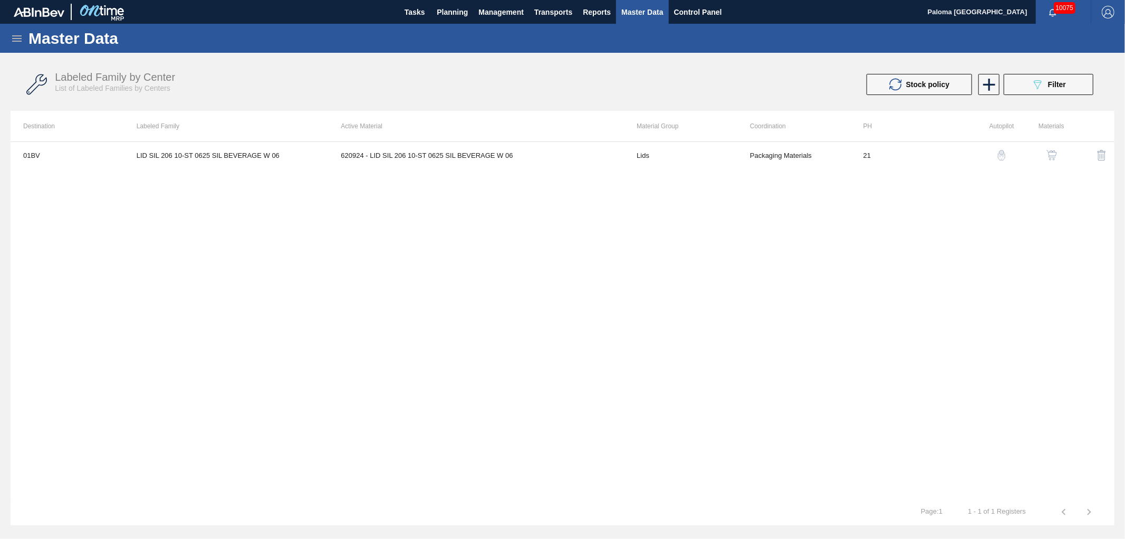
click at [1049, 150] on img "button" at bounding box center [1052, 155] width 11 height 11
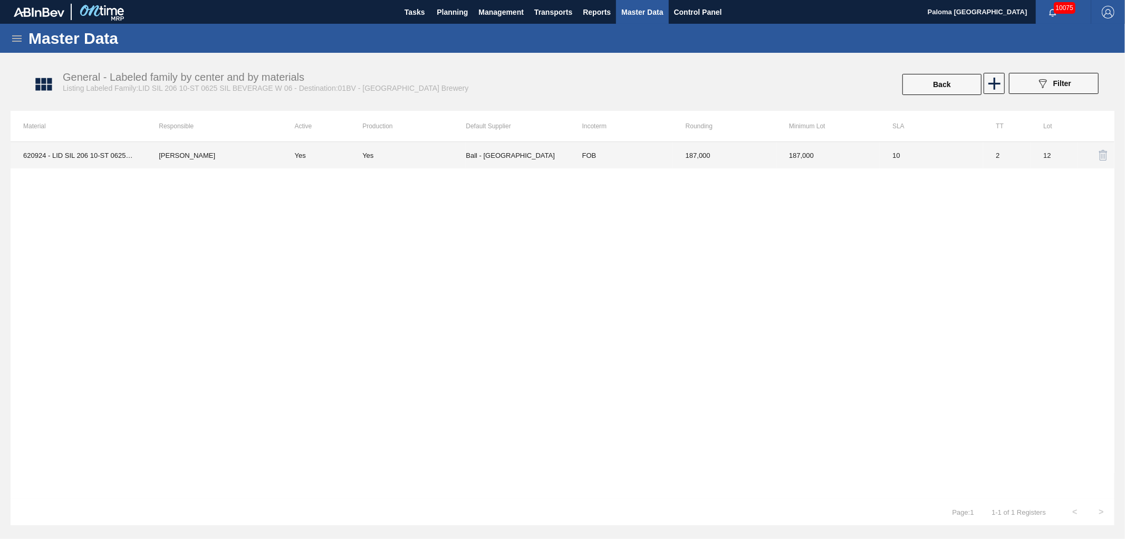
click at [848, 155] on td "187,000" at bounding box center [828, 155] width 103 height 26
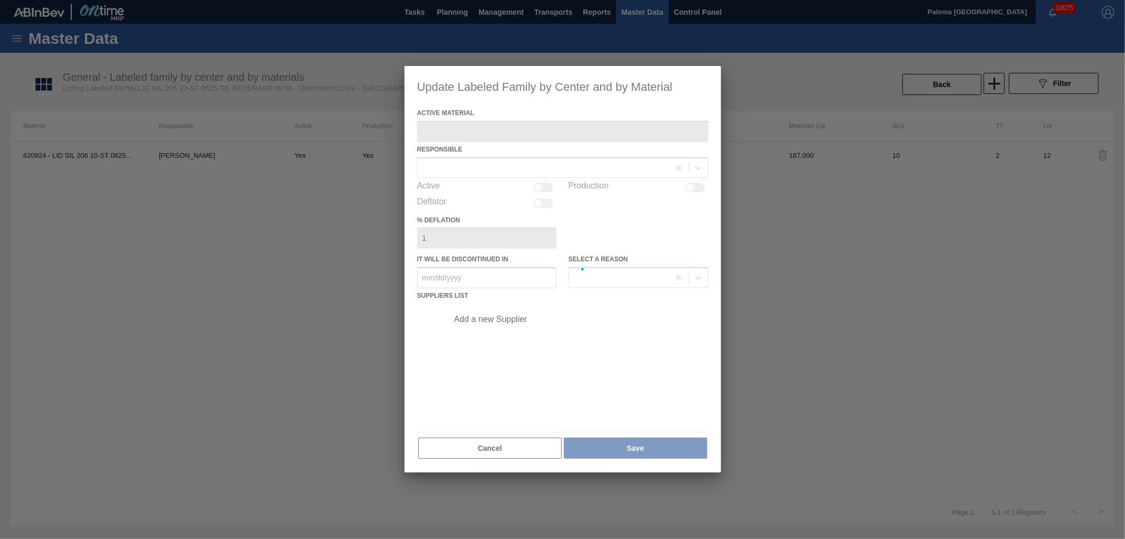
type Material "620924 - LID SIL 206 10-ST 0625 SIL BEVERAGE W 06"
checkbox input "true"
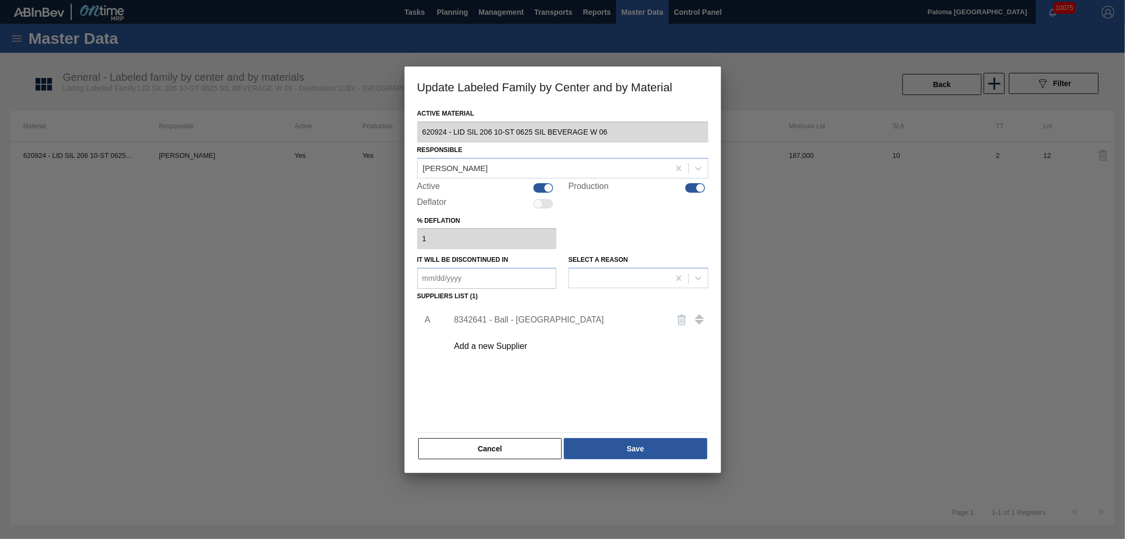
click at [499, 461] on div "Active Material 620924 - LID SIL 206 10-ST 0625 SIL BEVERAGE W 06 Responsible J…" at bounding box center [563, 289] width 317 height 367
click at [503, 454] on button "Cancel" at bounding box center [490, 448] width 144 height 21
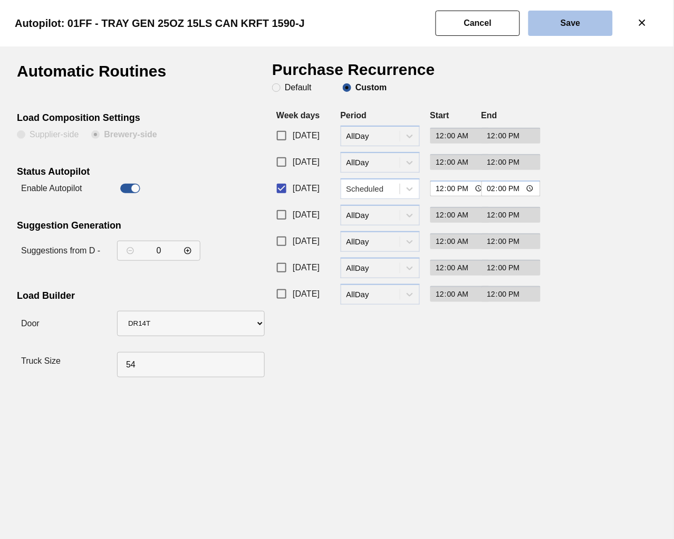
click at [564, 29] on button "Save" at bounding box center [571, 23] width 84 height 25
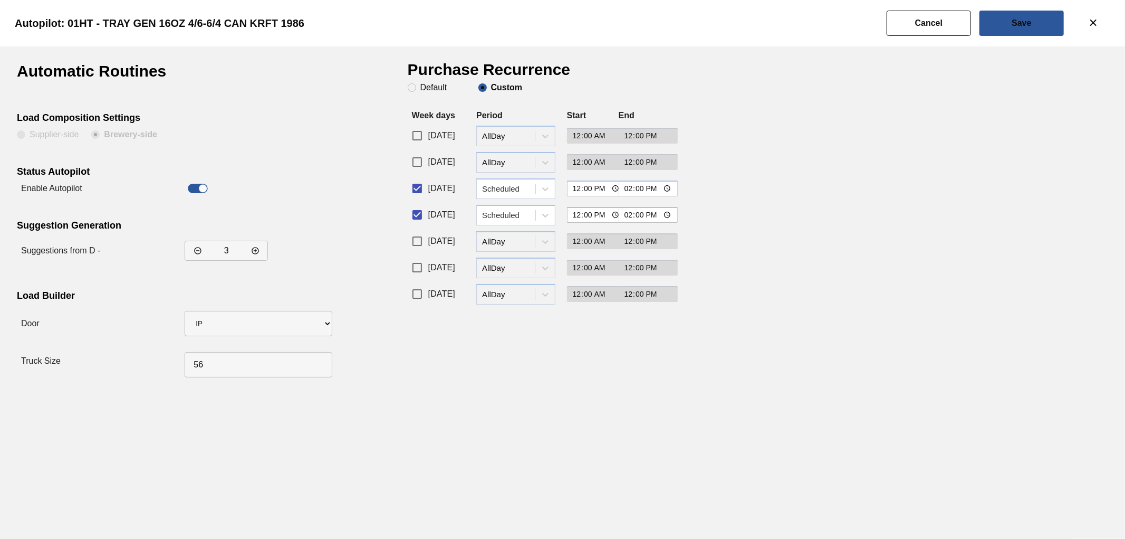
click at [721, 43] on div "Autopilot: 01HT - TRAY GEN 16OZ 4/6-6/4 CAN KRFT 1986" at bounding box center [560, 23] width 1125 height 46
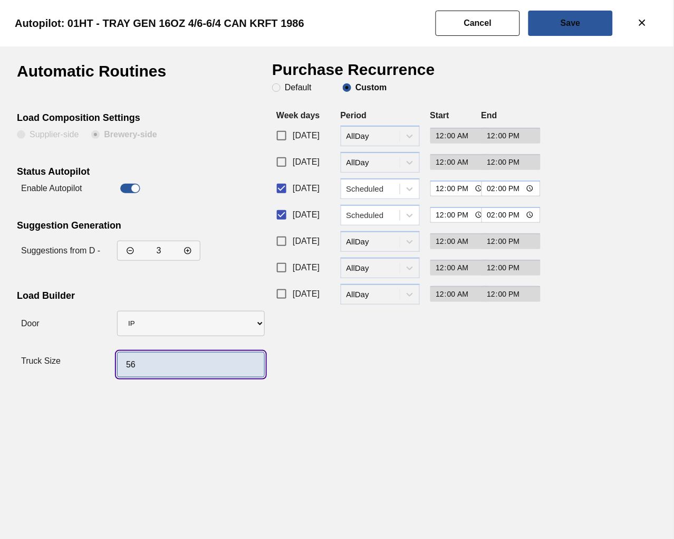
click at [175, 368] on input "56" at bounding box center [191, 364] width 148 height 25
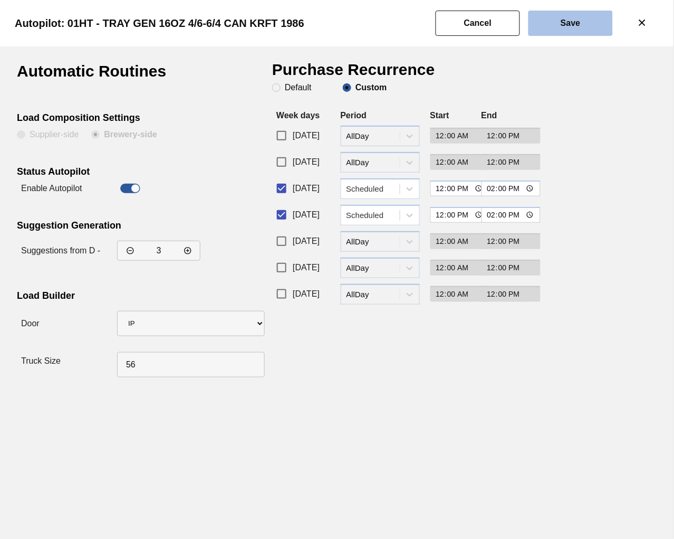
click at [583, 22] on button "Save" at bounding box center [571, 23] width 84 height 25
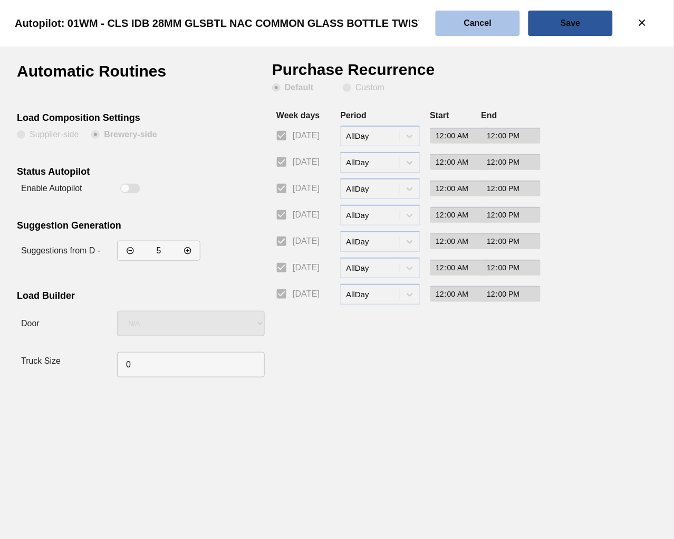
click at [472, 30] on button "Cancel" at bounding box center [478, 23] width 84 height 25
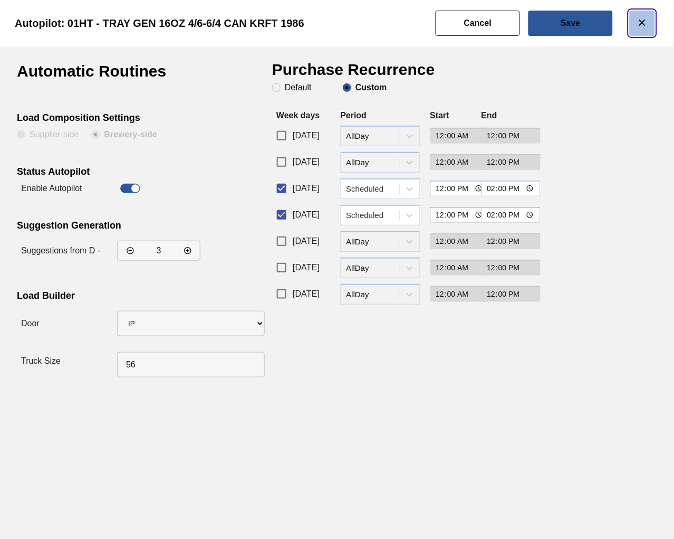
click at [650, 24] on button "botão de ícone" at bounding box center [642, 23] width 25 height 25
